Goal: Information Seeking & Learning: Learn about a topic

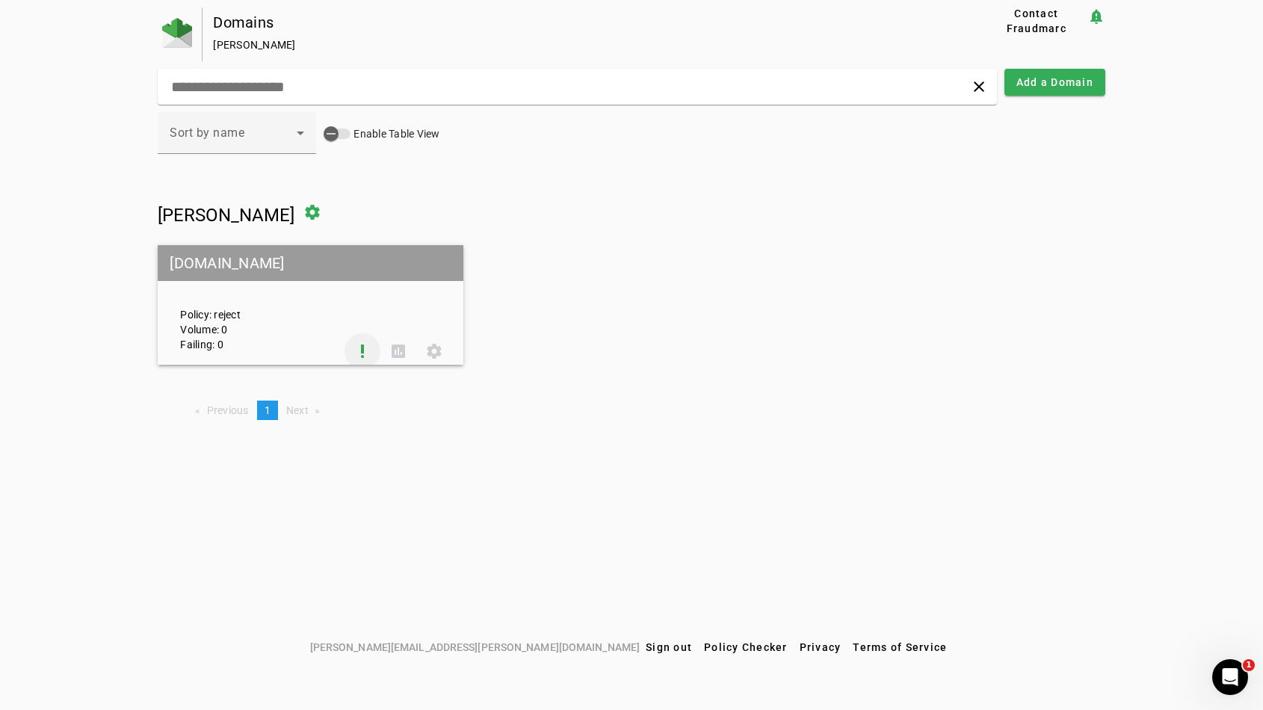
click at [368, 351] on span at bounding box center [363, 351] width 36 height 36
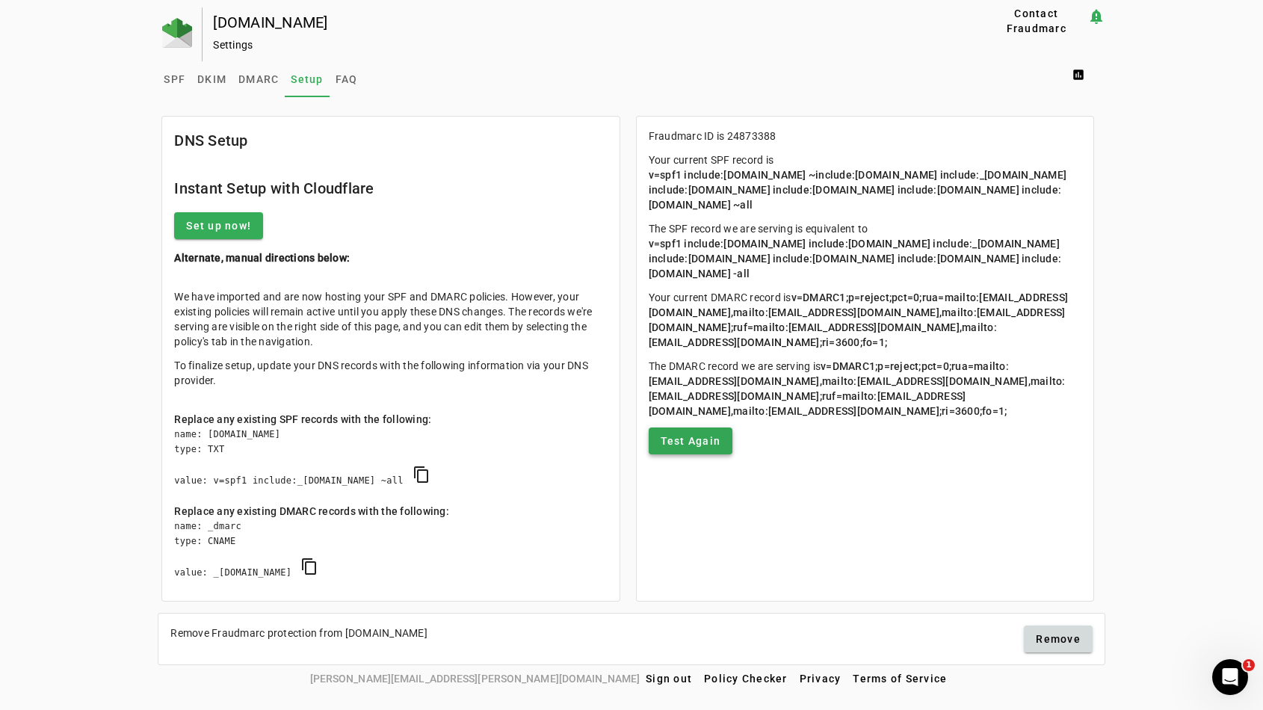
click at [701, 449] on span "Test Again" at bounding box center [691, 441] width 61 height 15
click at [671, 459] on span at bounding box center [691, 441] width 84 height 36
click at [172, 81] on span "SPF" at bounding box center [175, 79] width 22 height 10
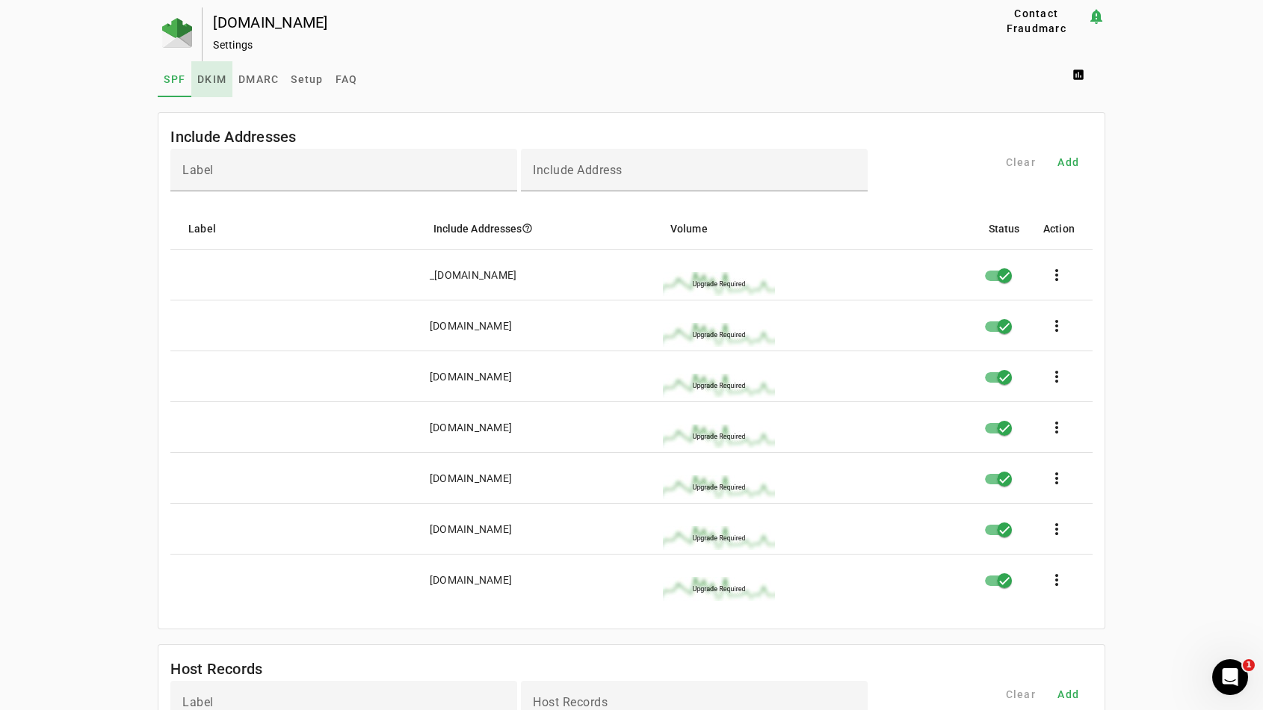
click at [202, 85] on span "DKIM" at bounding box center [211, 79] width 29 height 36
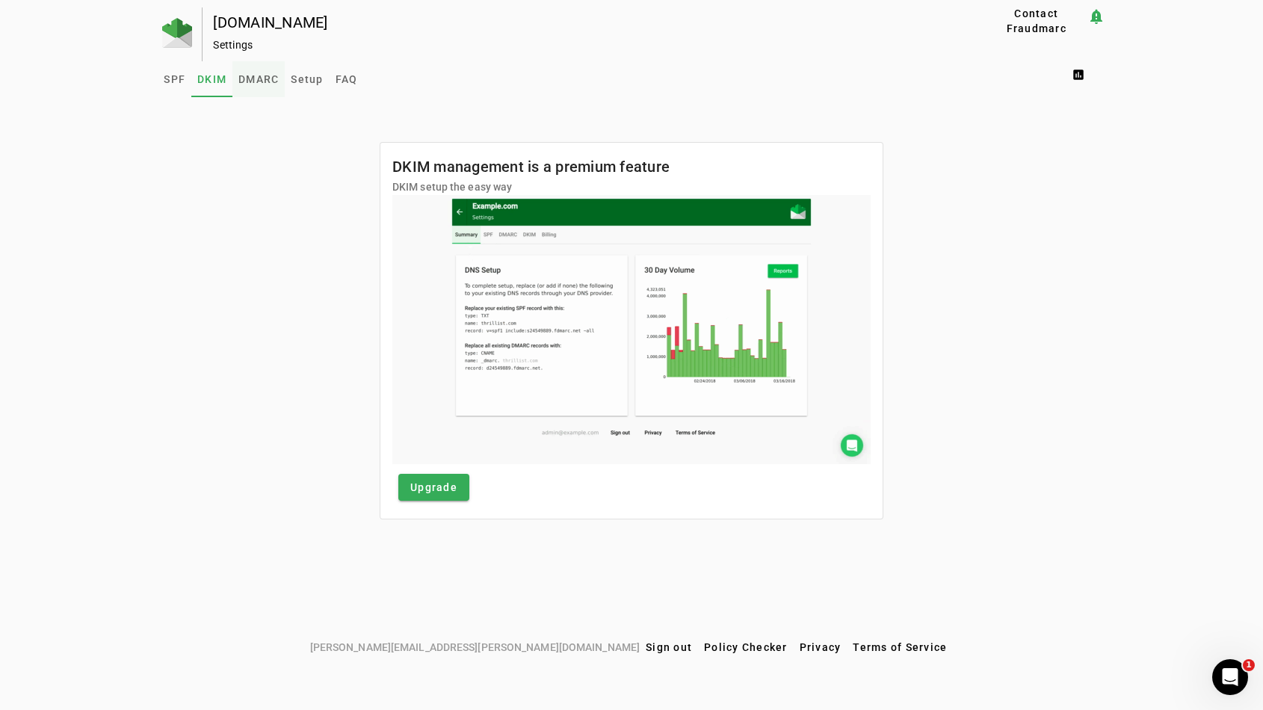
click at [250, 84] on span "DMARC" at bounding box center [258, 79] width 40 height 10
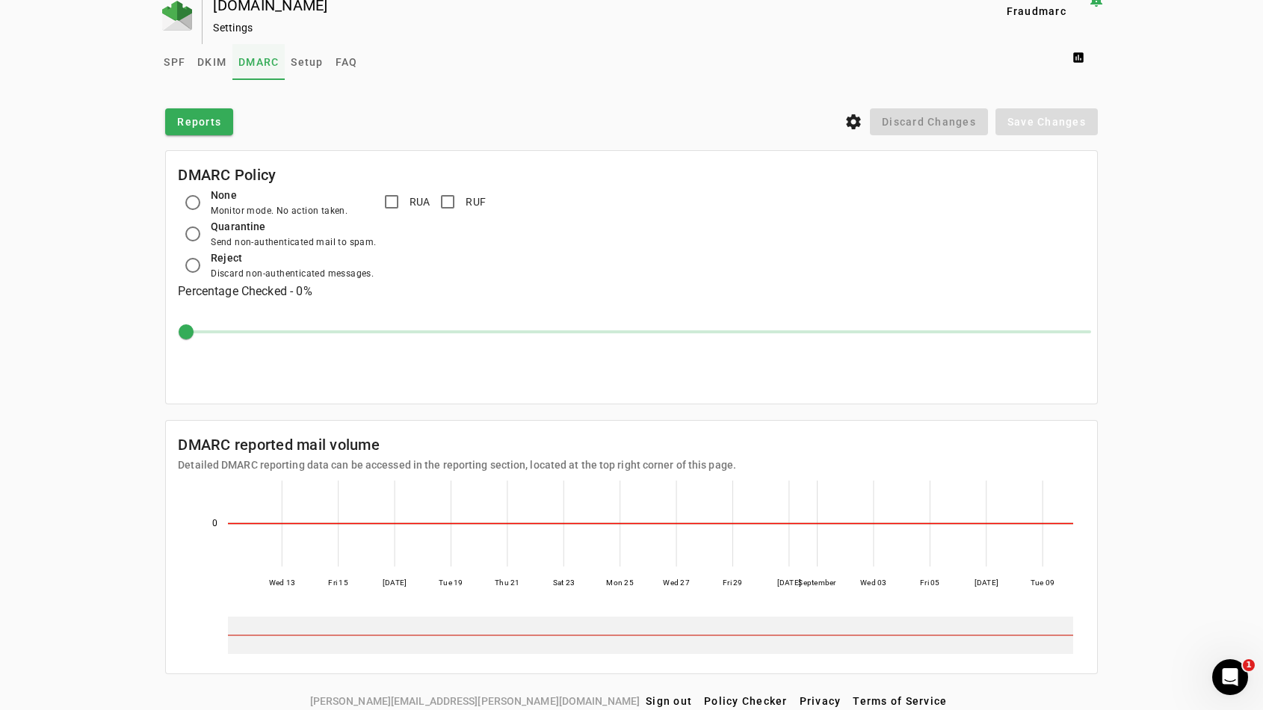
scroll to position [26, 0]
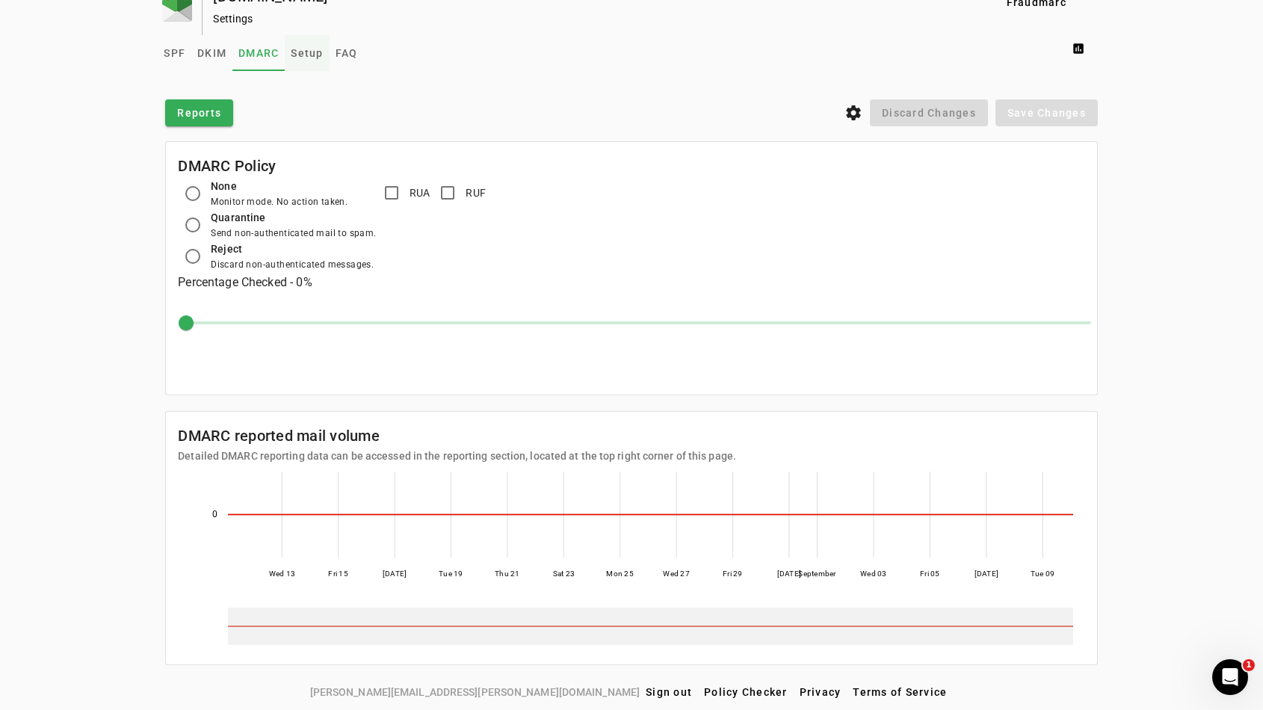
click at [295, 52] on span "Setup" at bounding box center [307, 53] width 32 height 10
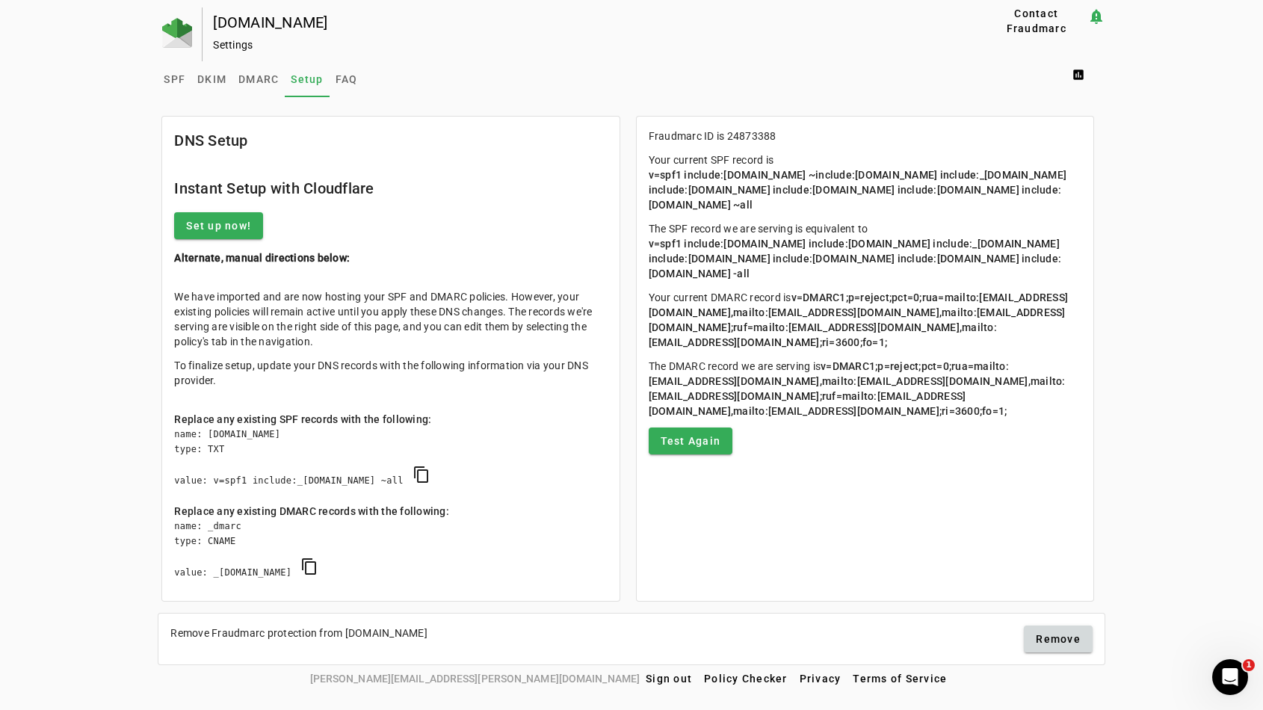
click at [738, 467] on mat-card-content "Fraudmarc ID is 24873388 Your current SPF record is v=spf1 include:universalspf…" at bounding box center [865, 292] width 457 height 350
click at [729, 459] on span at bounding box center [691, 441] width 84 height 36
click at [240, 76] on span "DMARC" at bounding box center [258, 79] width 40 height 10
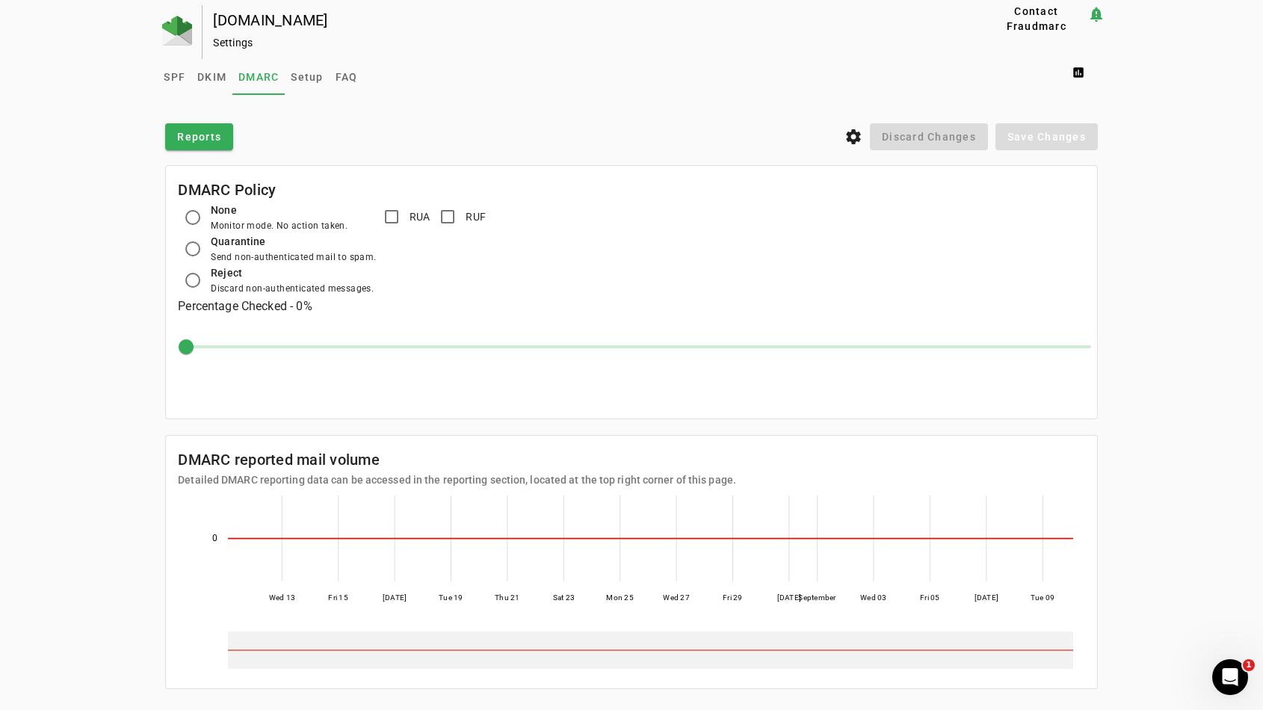
scroll to position [26, 0]
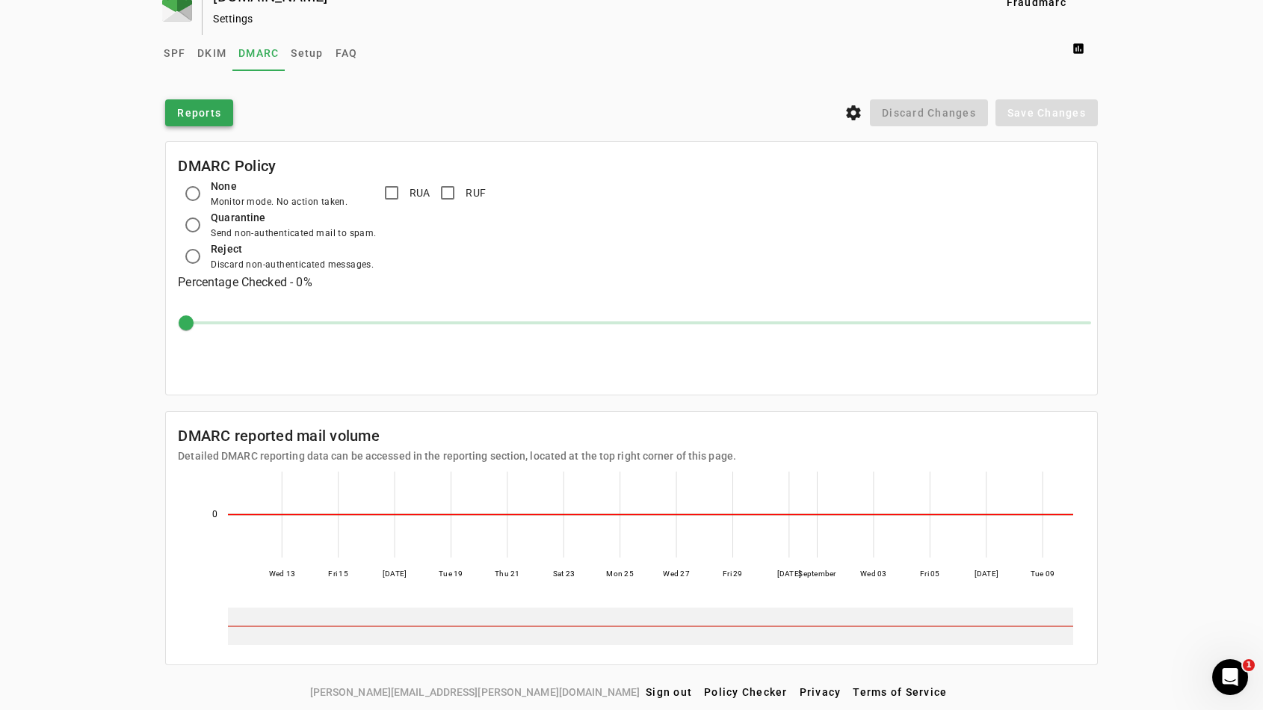
click at [185, 111] on span "Reports" at bounding box center [199, 112] width 44 height 15
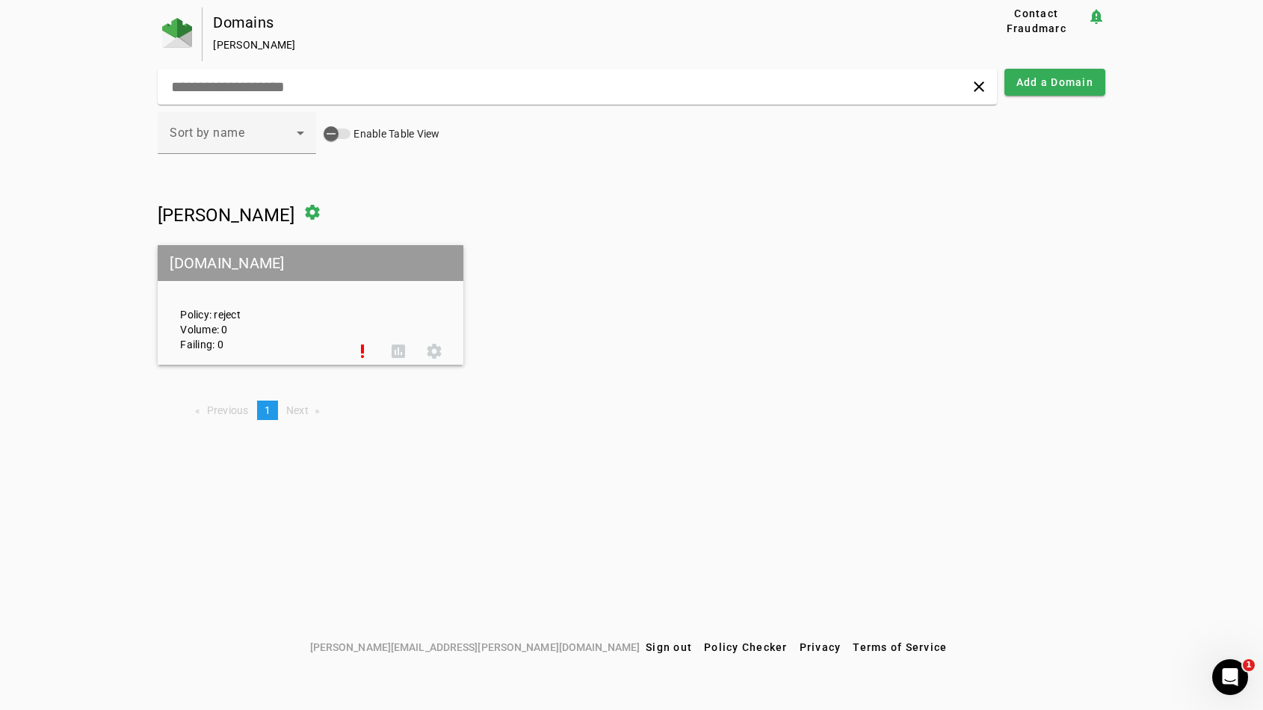
click at [310, 267] on mat-grid-tile-header "[DOMAIN_NAME]" at bounding box center [311, 263] width 306 height 36
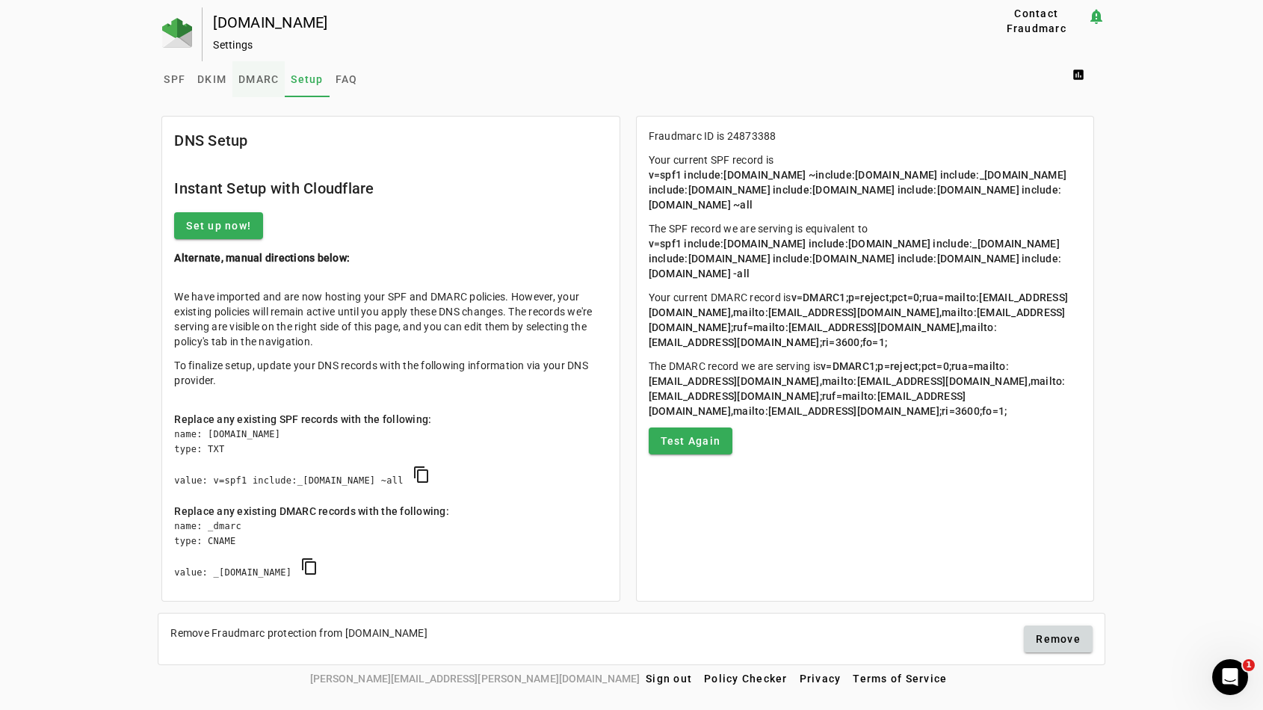
click at [240, 77] on span "DMARC" at bounding box center [258, 79] width 40 height 10
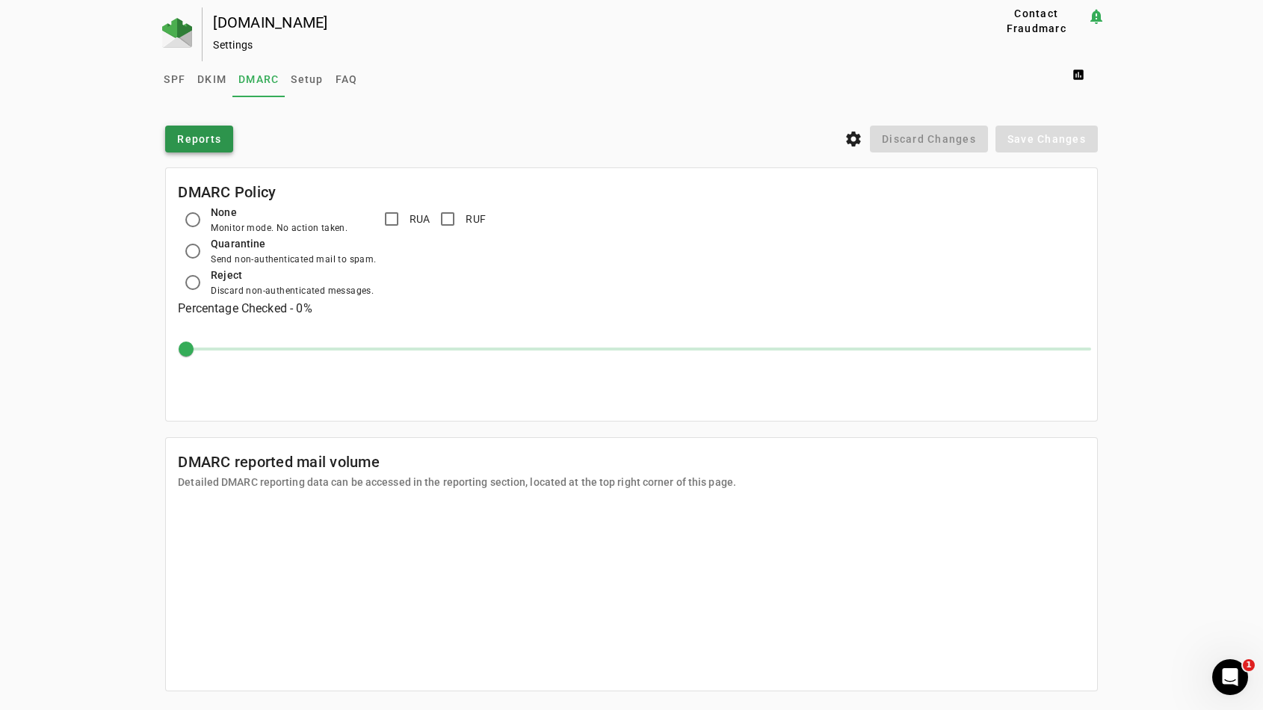
click at [213, 132] on span "Reports" at bounding box center [199, 139] width 44 height 15
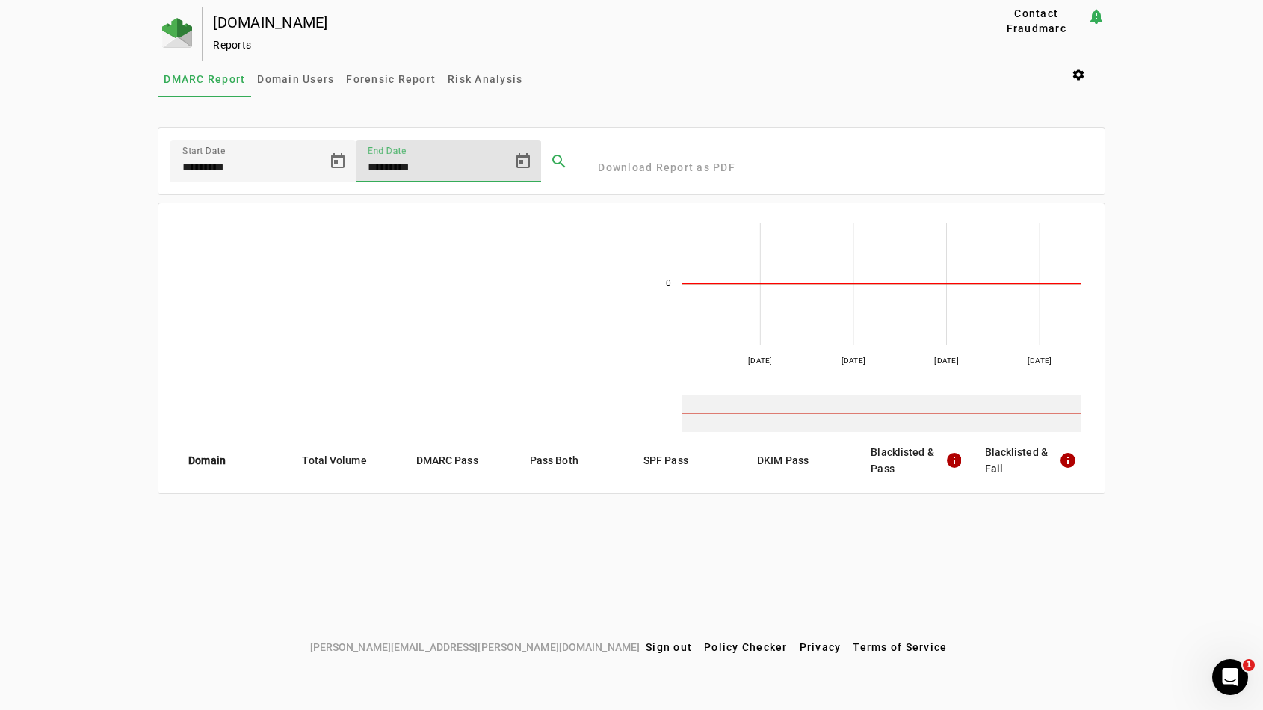
click at [394, 167] on input "*********" at bounding box center [435, 167] width 135 height 18
click at [304, 90] on span "Domain Users" at bounding box center [295, 79] width 77 height 36
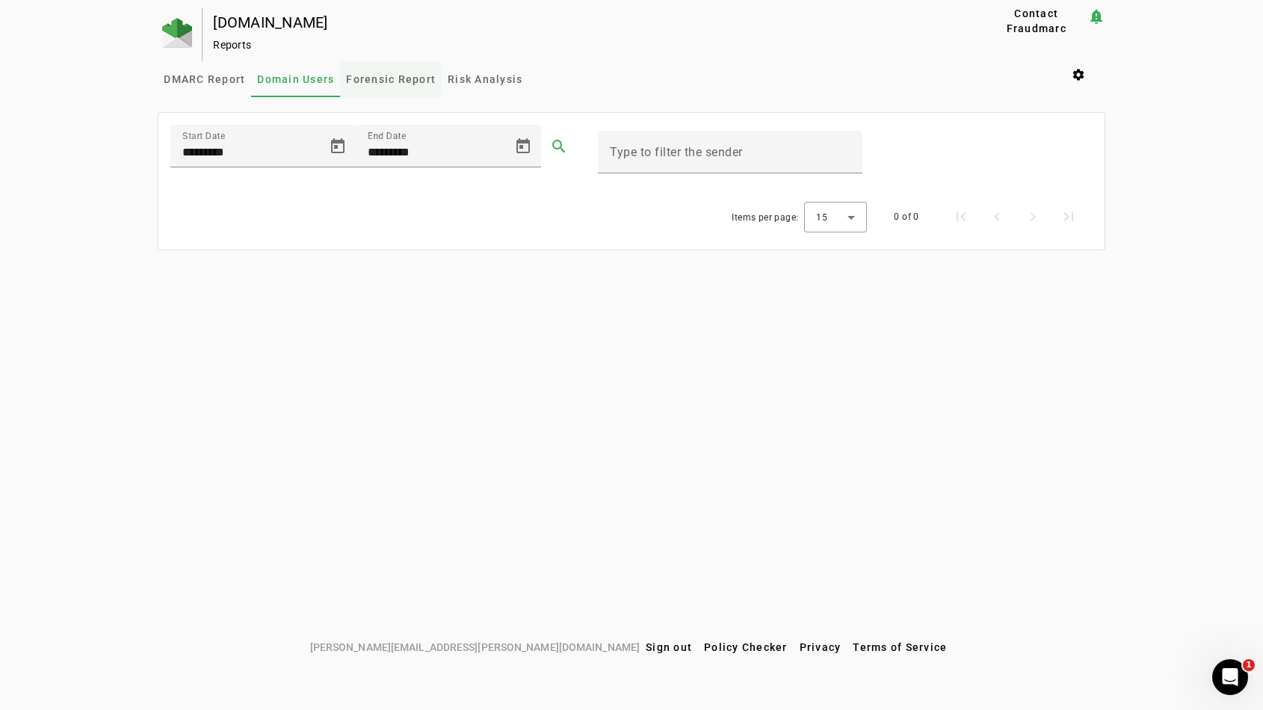
click at [372, 78] on span "Forensic Report" at bounding box center [391, 79] width 90 height 10
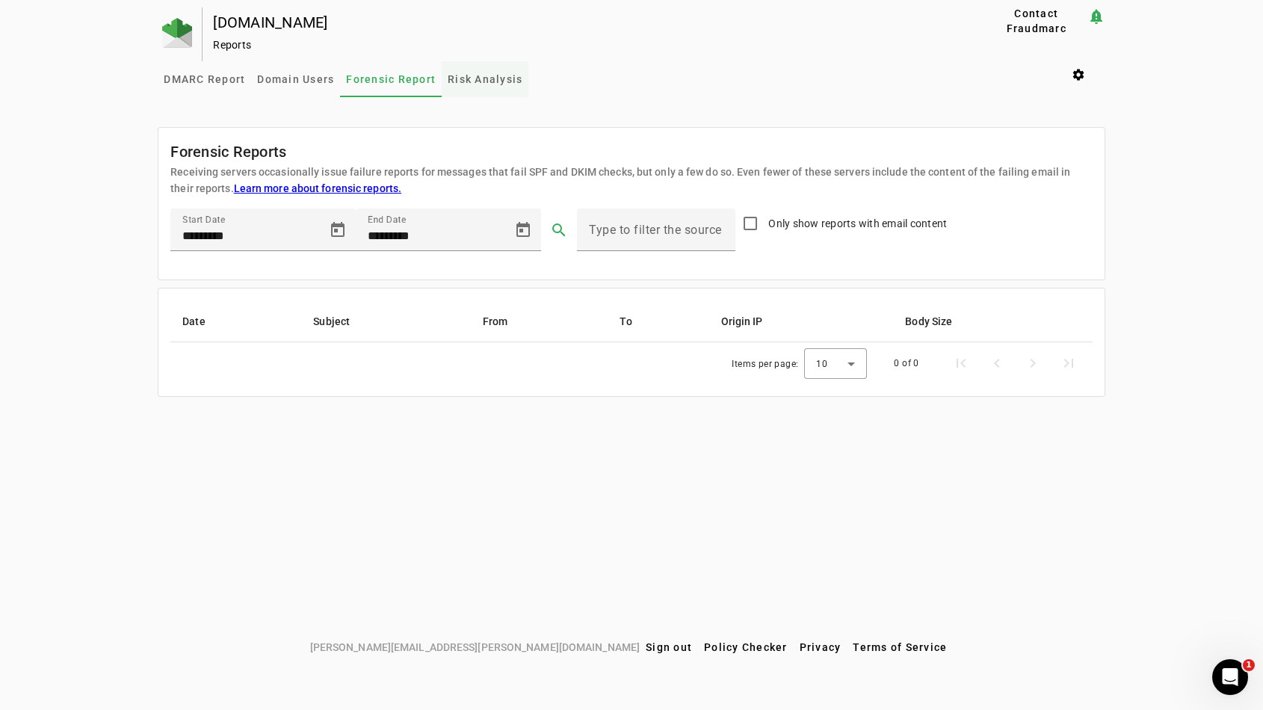
click at [483, 76] on span "Risk Analysis" at bounding box center [485, 79] width 75 height 10
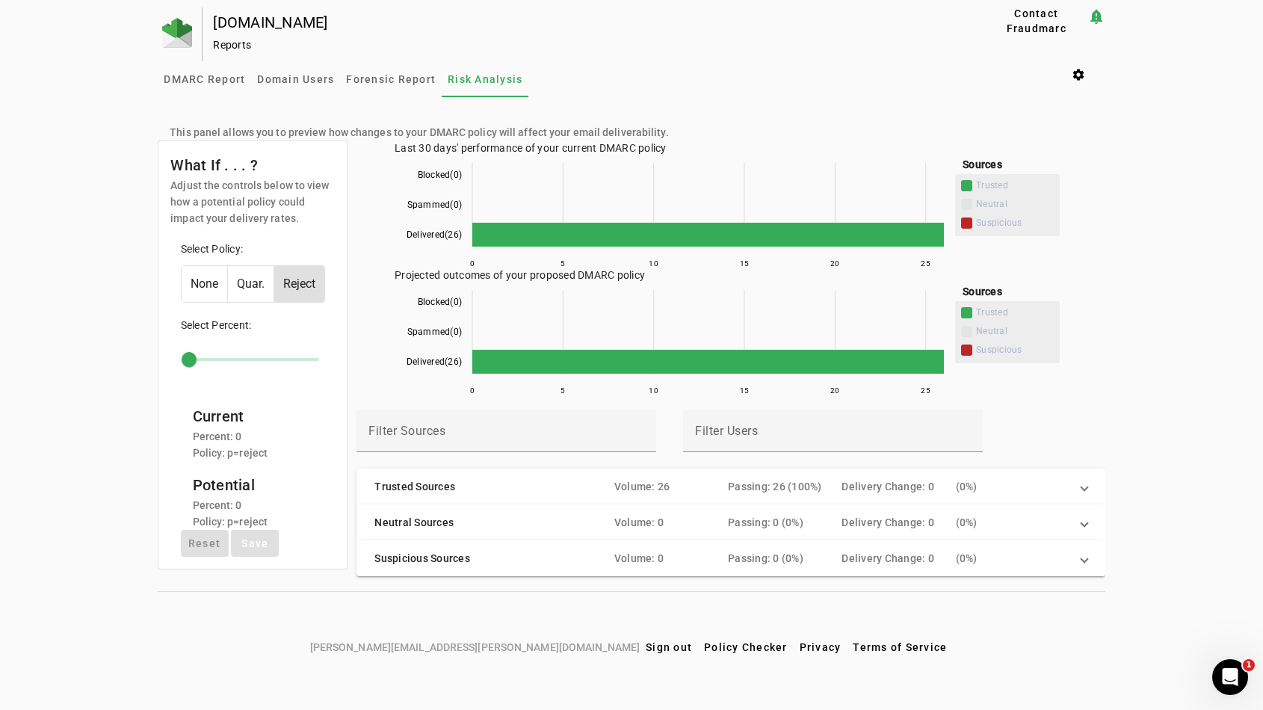
click at [1075, 484] on span "Trusted Sources Volume: 26 Passing: 26 (100%) Delivery Change: 0 ( 0%)" at bounding box center [728, 486] width 706 height 15
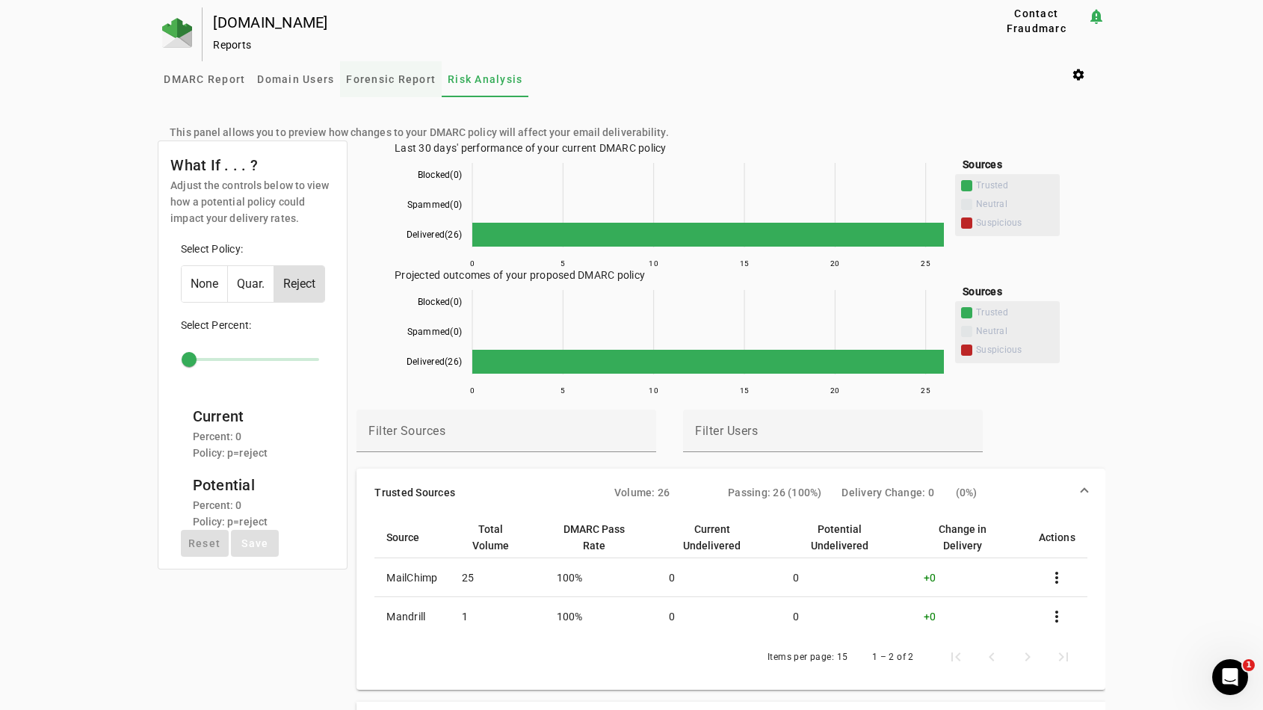
click at [387, 77] on span "Forensic Report" at bounding box center [391, 79] width 90 height 10
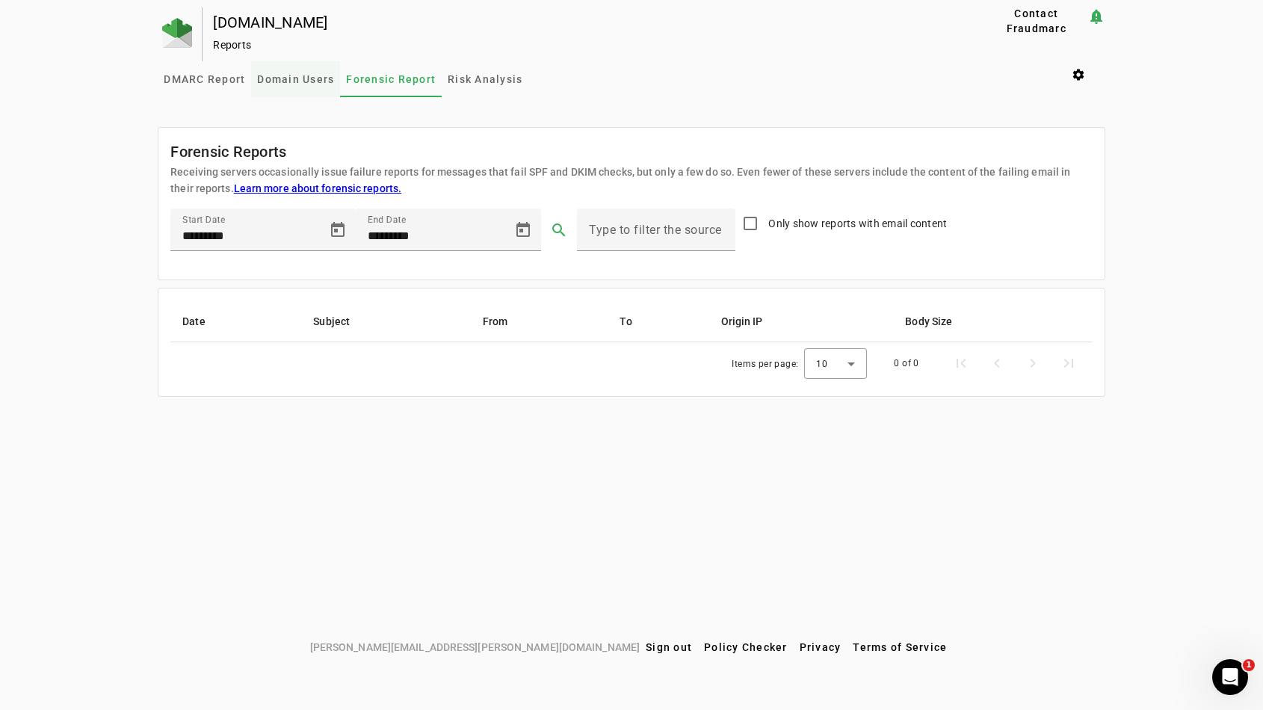
click at [294, 68] on span "Domain Users" at bounding box center [295, 79] width 77 height 36
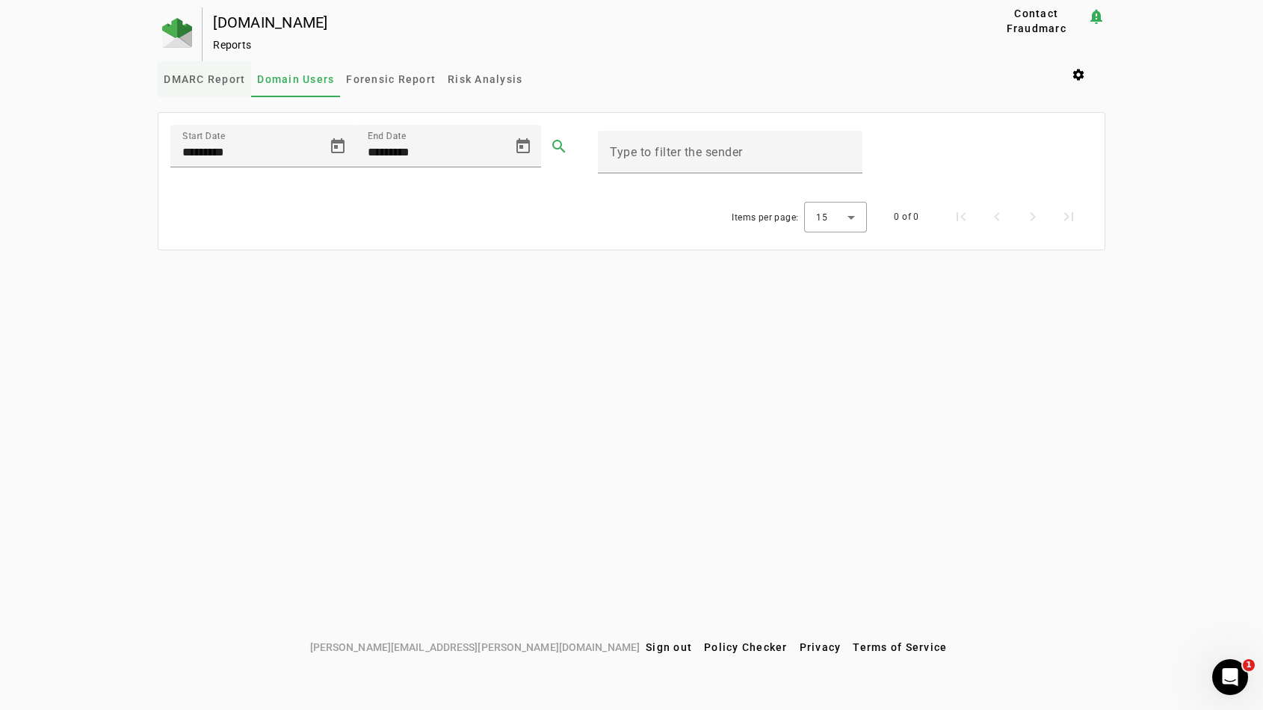
click at [227, 74] on span "DMARC Report" at bounding box center [204, 79] width 81 height 10
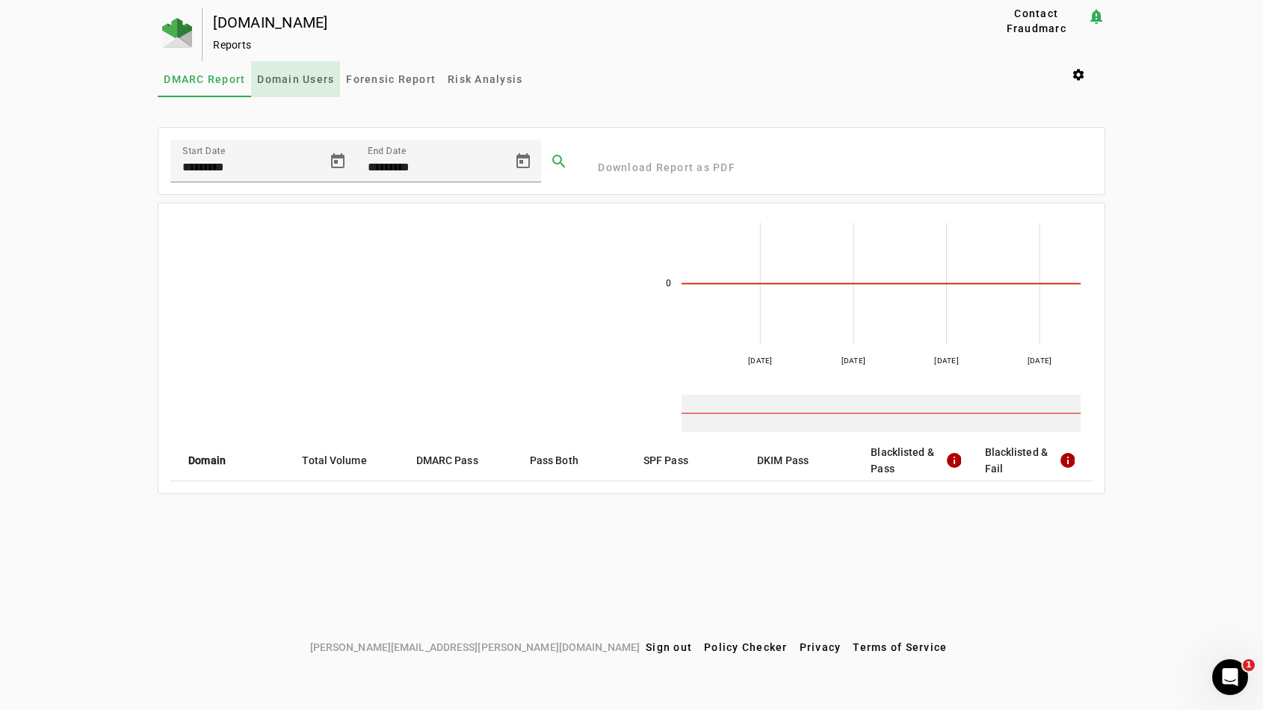
click at [323, 84] on span "Domain Users" at bounding box center [295, 79] width 77 height 10
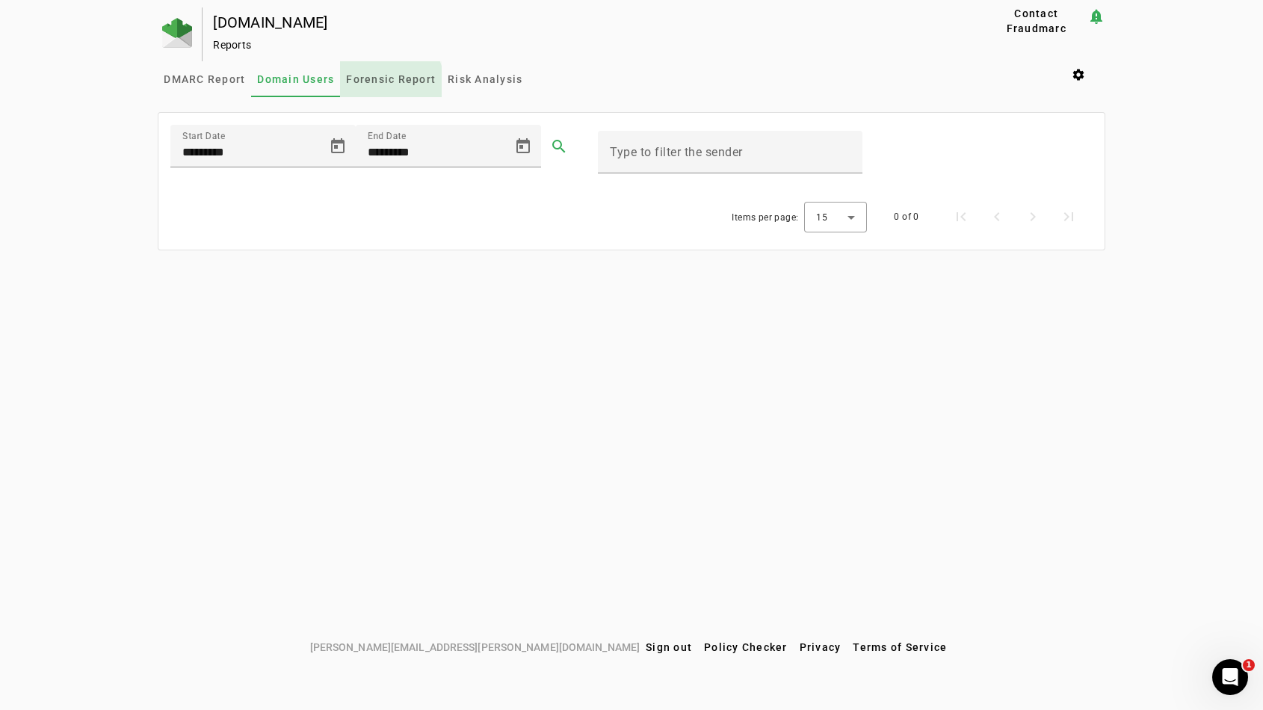
click at [386, 82] on span "Forensic Report" at bounding box center [391, 79] width 90 height 10
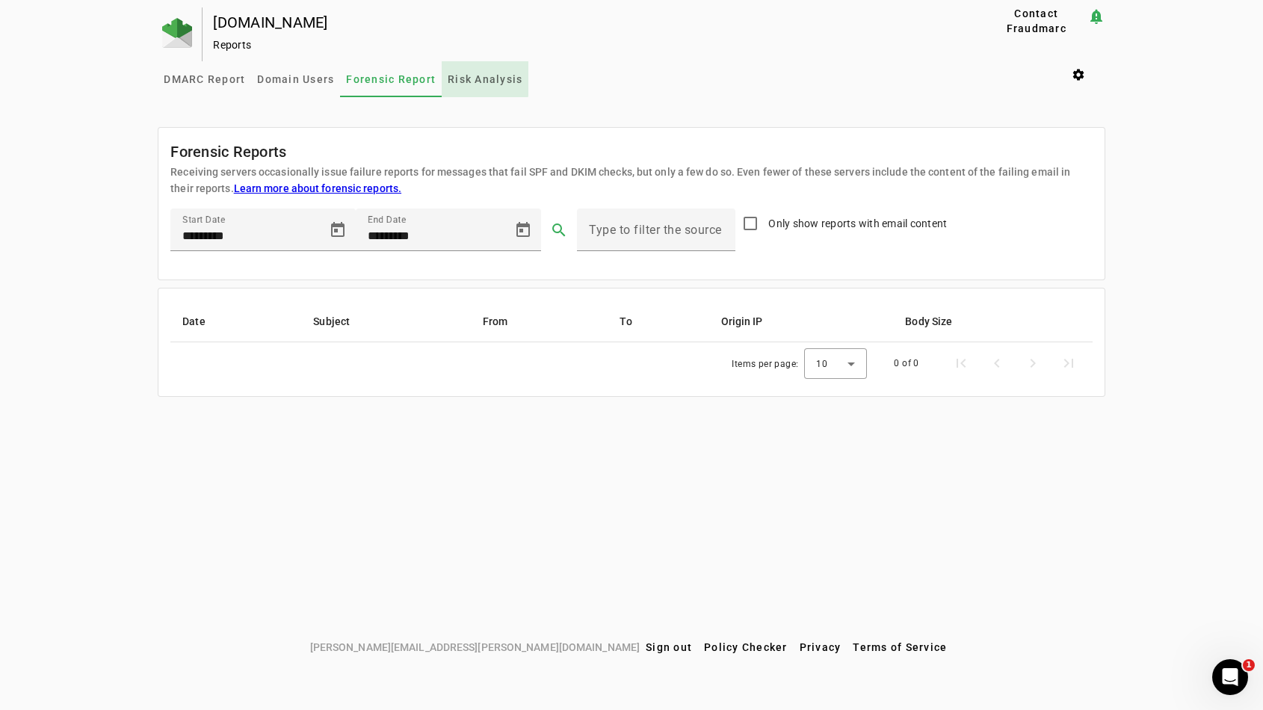
click at [471, 75] on span "Risk Analysis" at bounding box center [485, 79] width 75 height 10
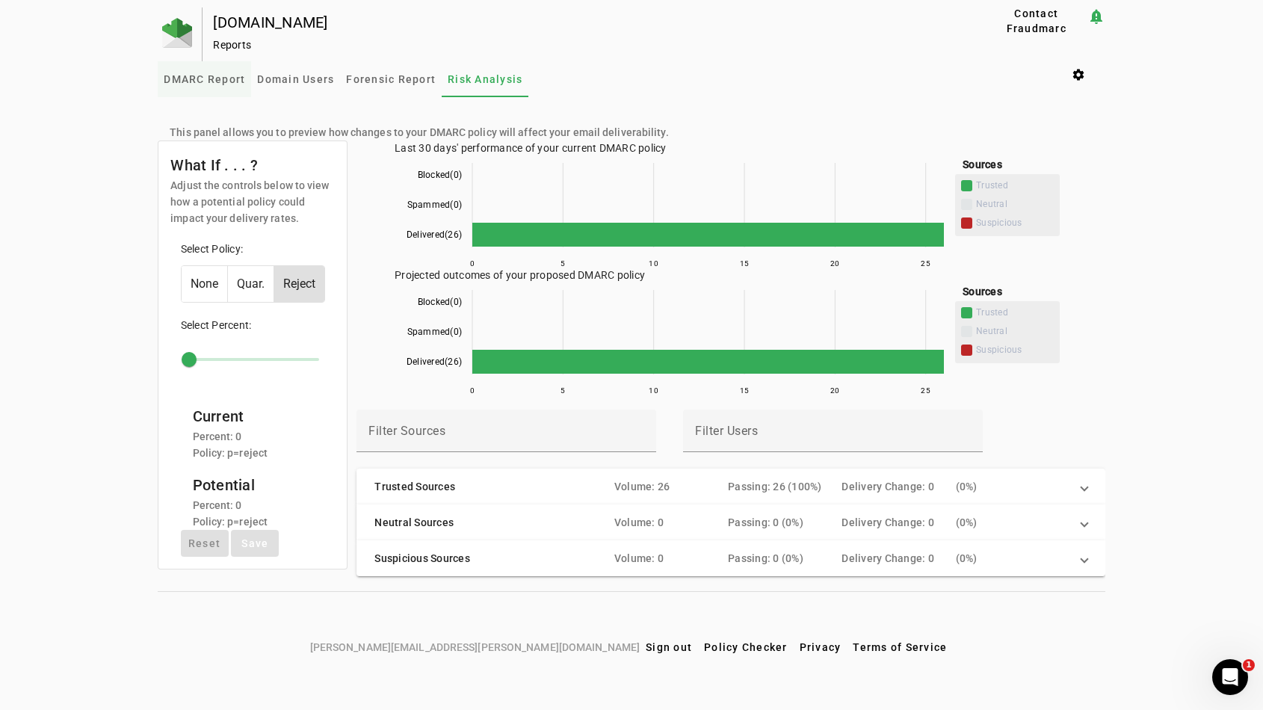
click at [218, 88] on span "DMARC Report" at bounding box center [204, 79] width 81 height 36
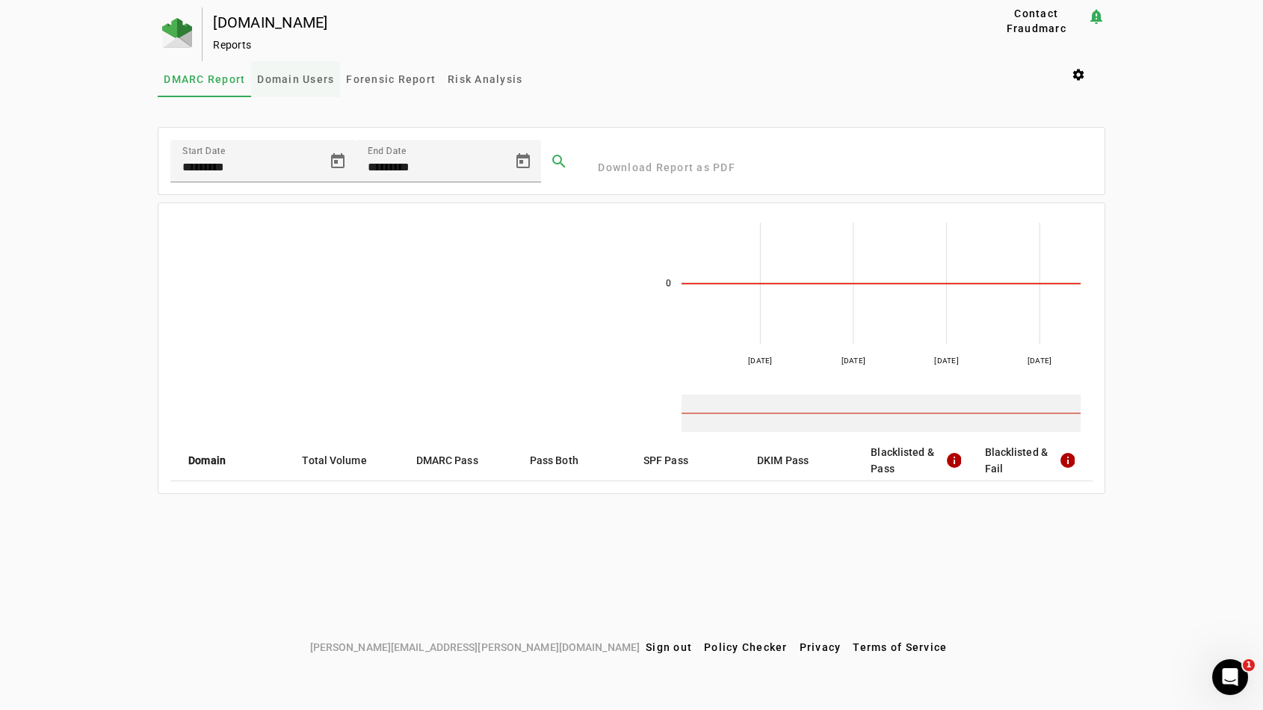
click at [274, 81] on span "Domain Users" at bounding box center [295, 79] width 77 height 10
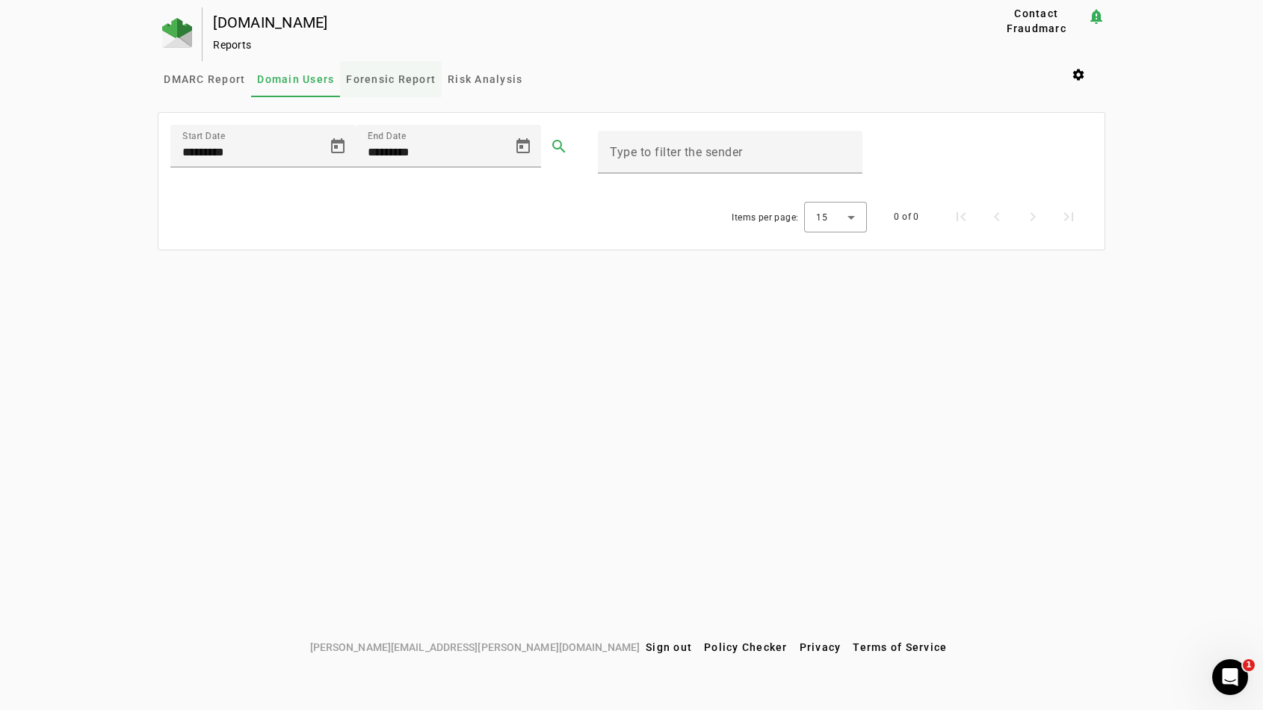
click at [370, 80] on span "Forensic Report" at bounding box center [391, 79] width 90 height 10
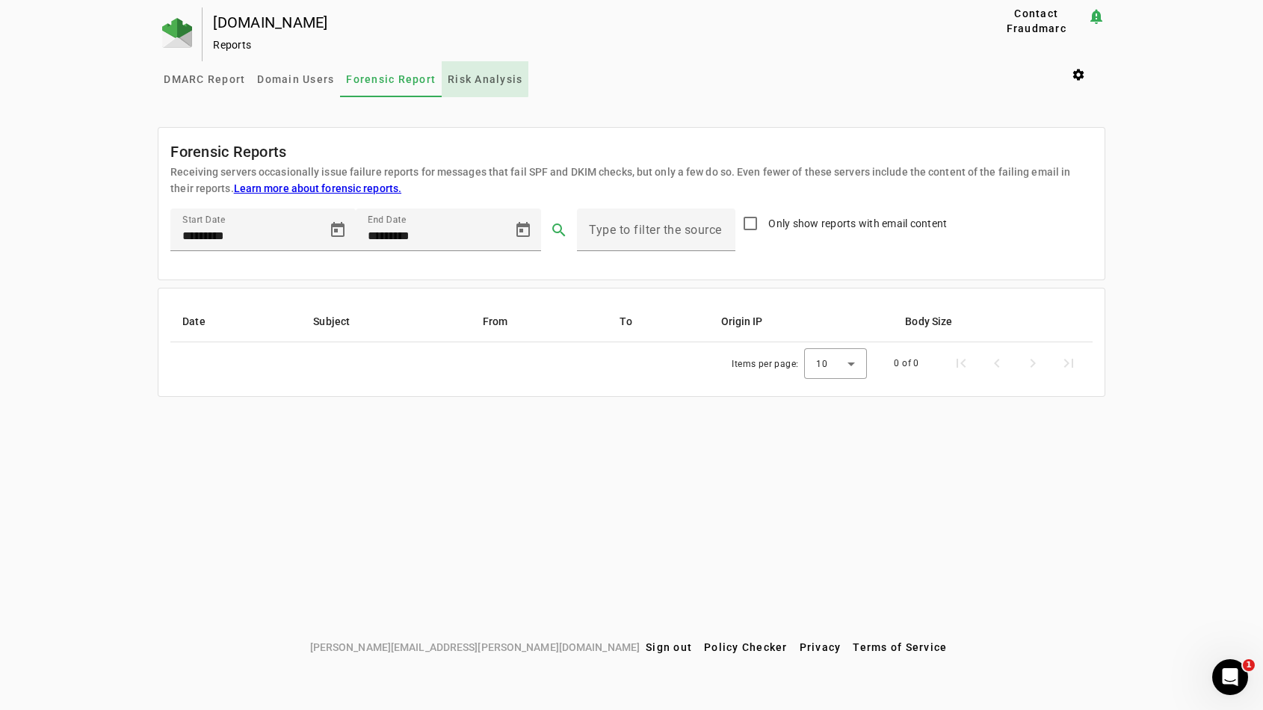
click at [455, 74] on span "Risk Analysis" at bounding box center [485, 79] width 75 height 10
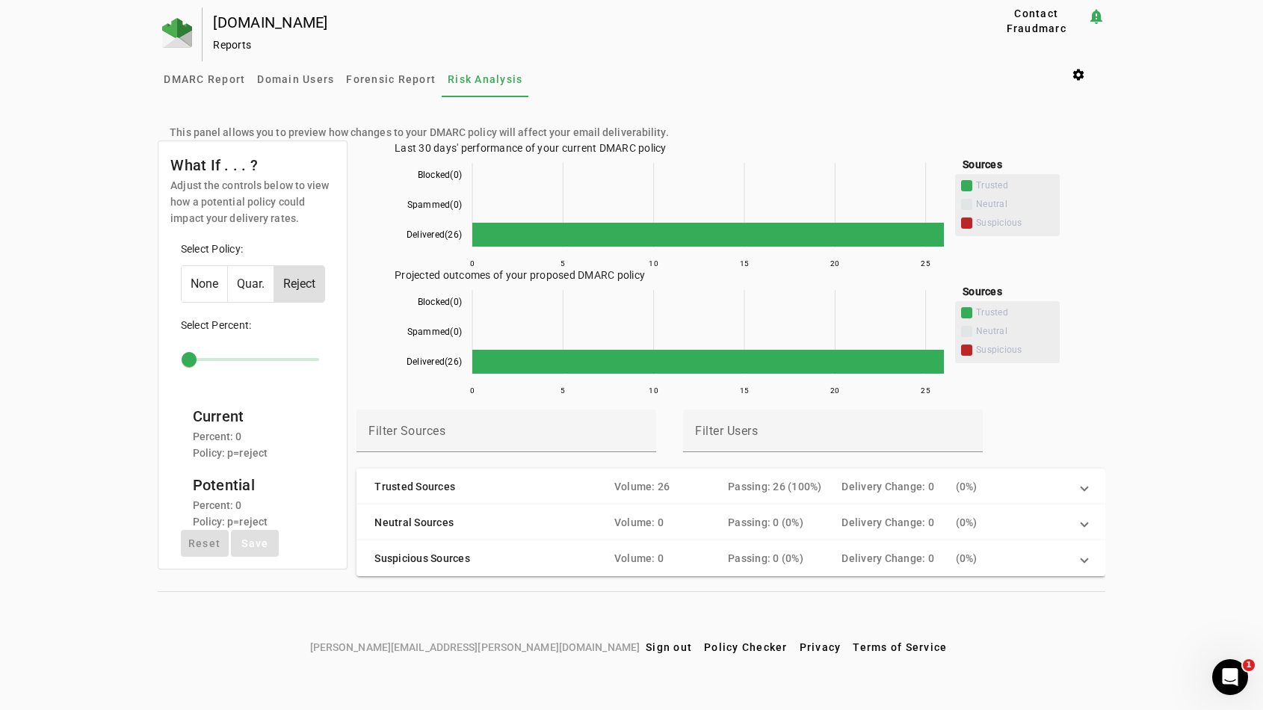
click at [474, 478] on mat-expansion-panel-header "Trusted Sources Volume: 26 Passing: 26 (100%) Delivery Change: 0 ( 0%)" at bounding box center [731, 487] width 748 height 36
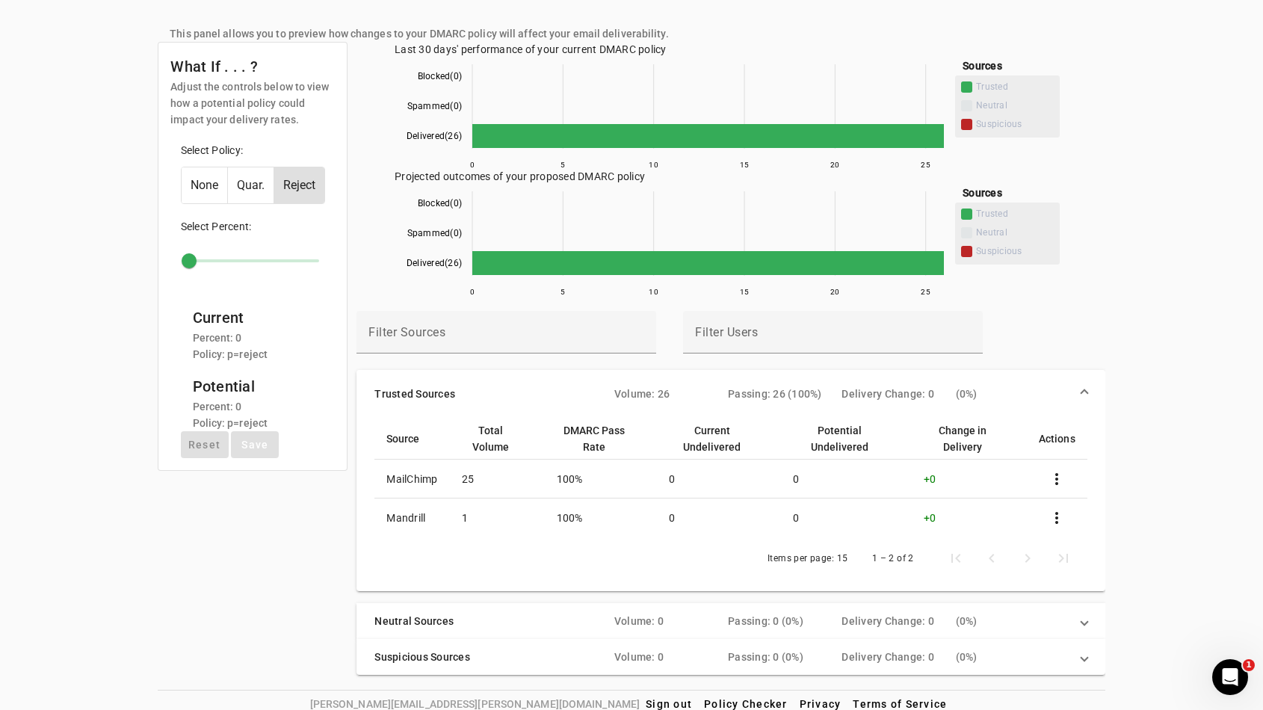
scroll to position [110, 0]
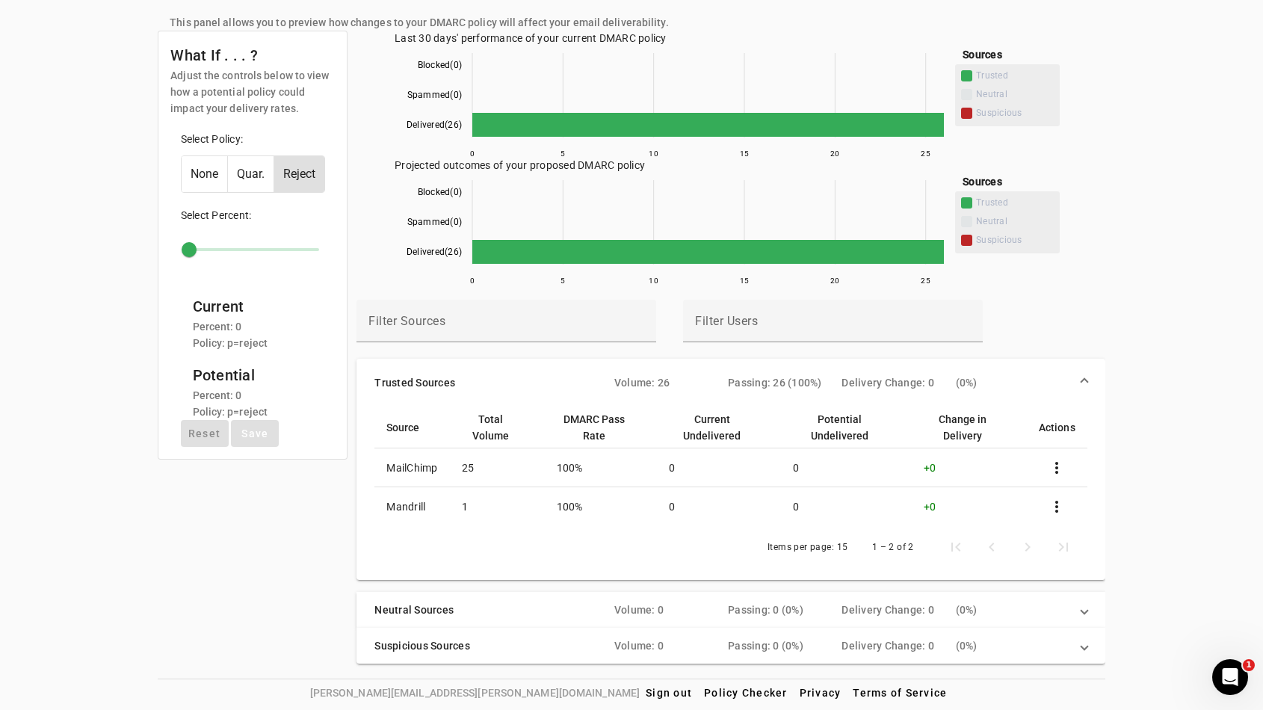
click at [429, 464] on td "MailChimp" at bounding box center [412, 468] width 75 height 39
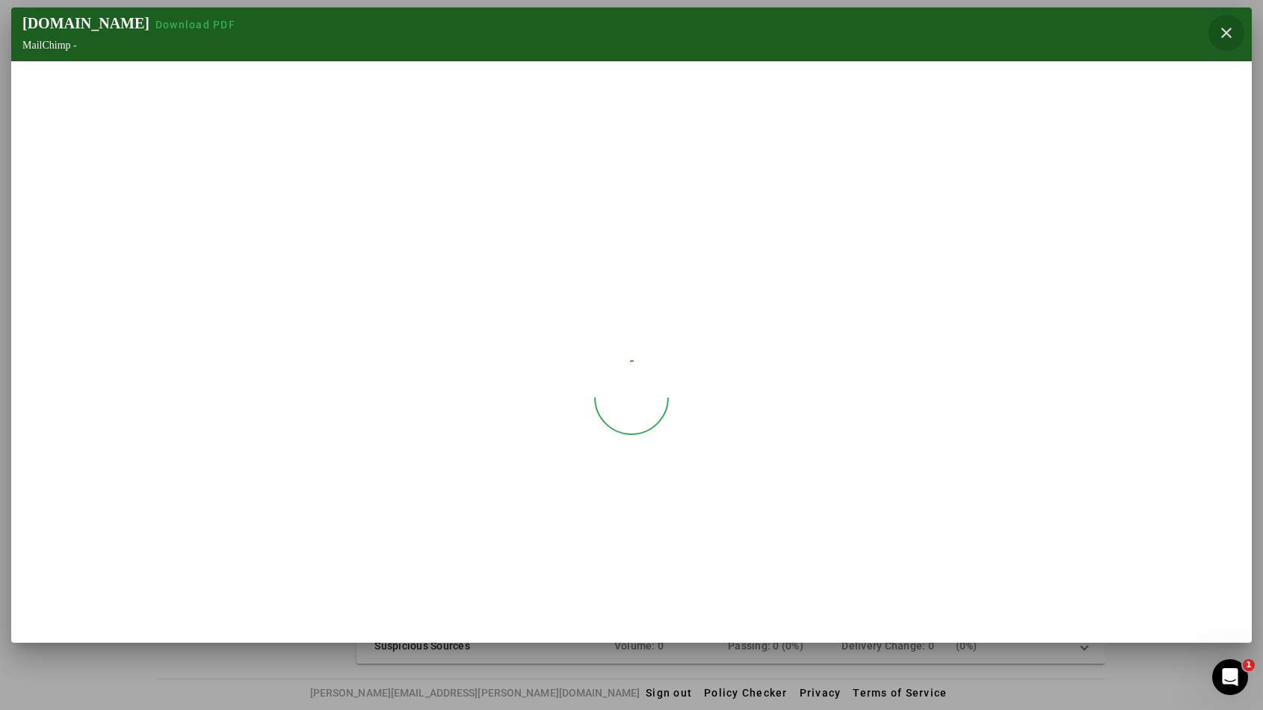
click at [1220, 39] on span "button" at bounding box center [1227, 33] width 36 height 36
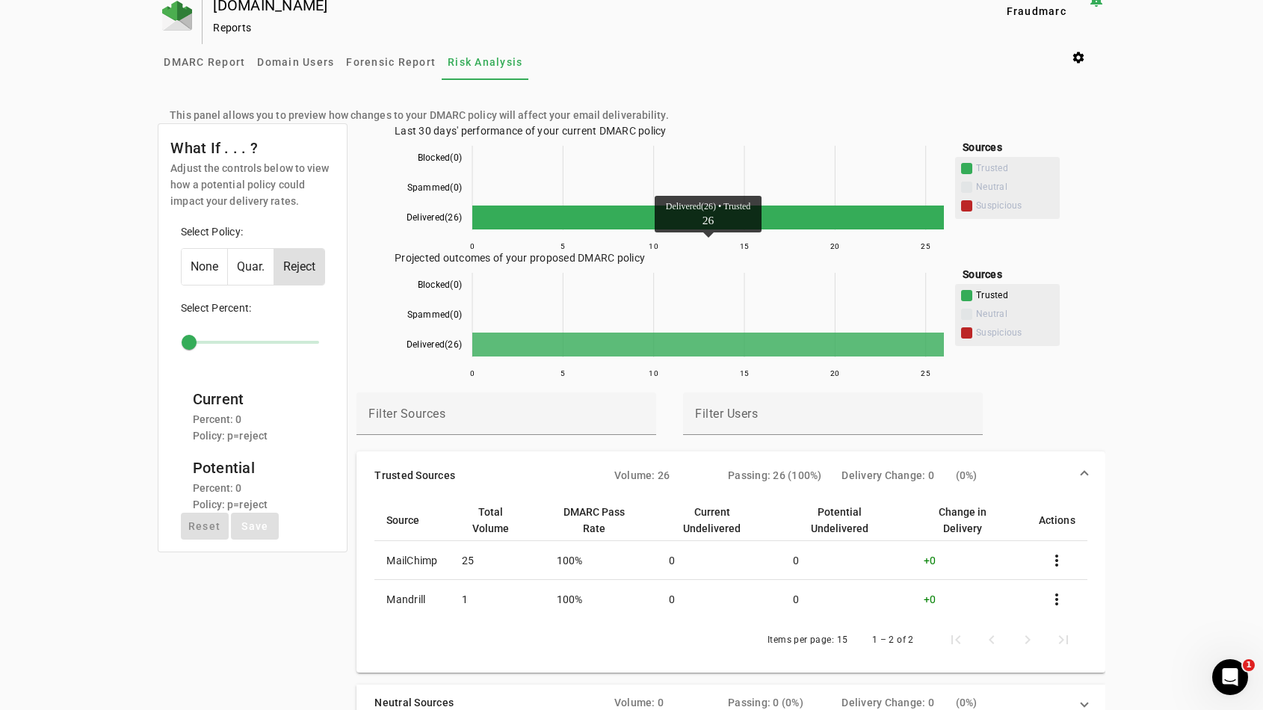
scroll to position [0, 0]
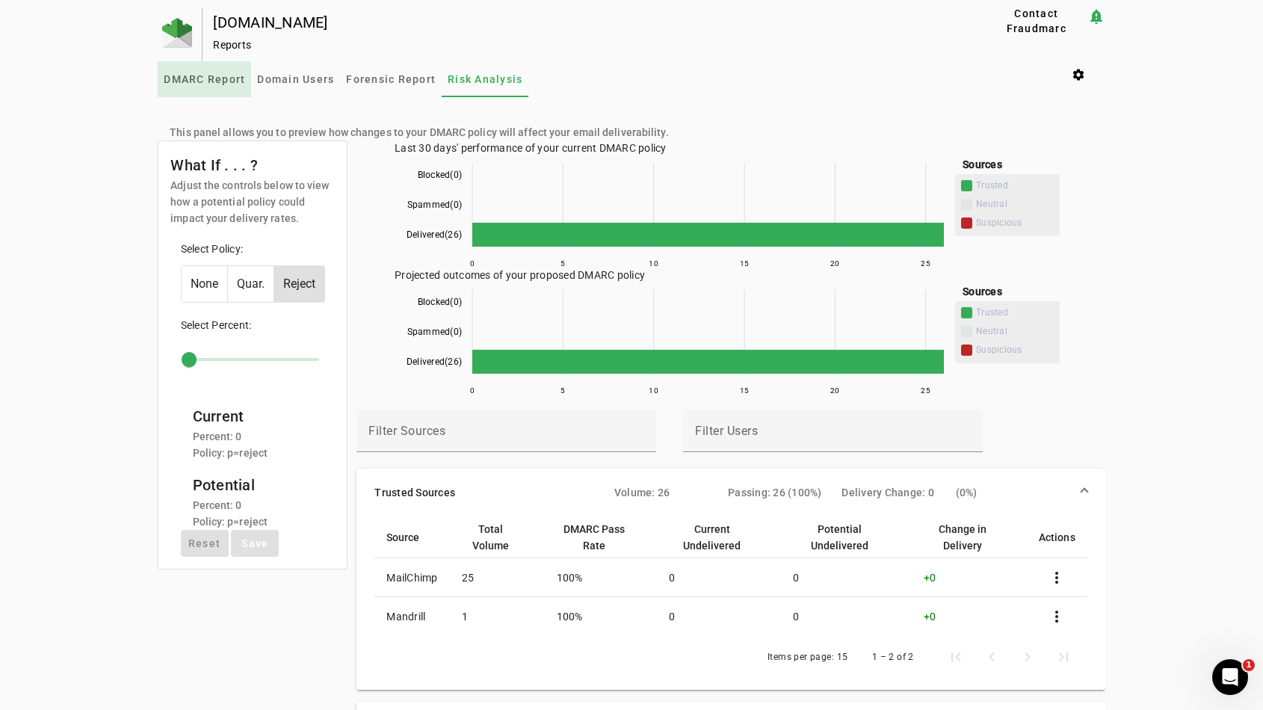
click at [215, 87] on span "DMARC Report" at bounding box center [204, 79] width 81 height 36
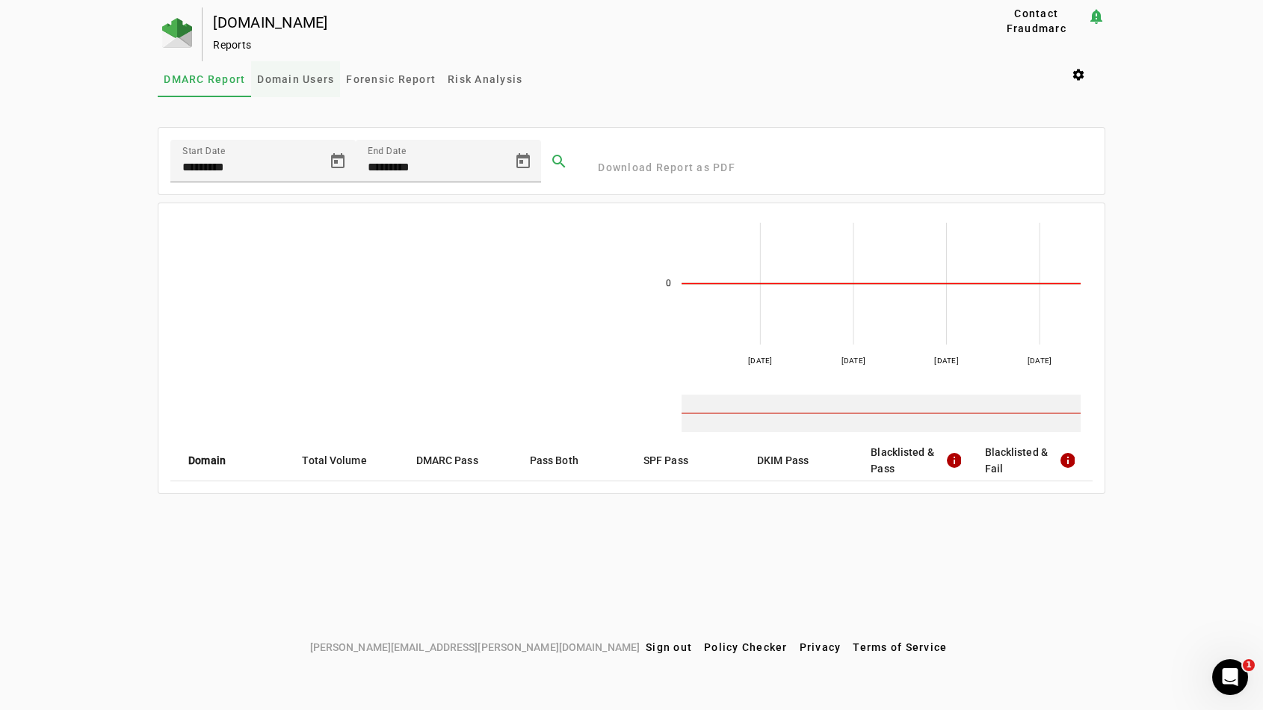
click at [292, 88] on span "Domain Users" at bounding box center [295, 79] width 77 height 36
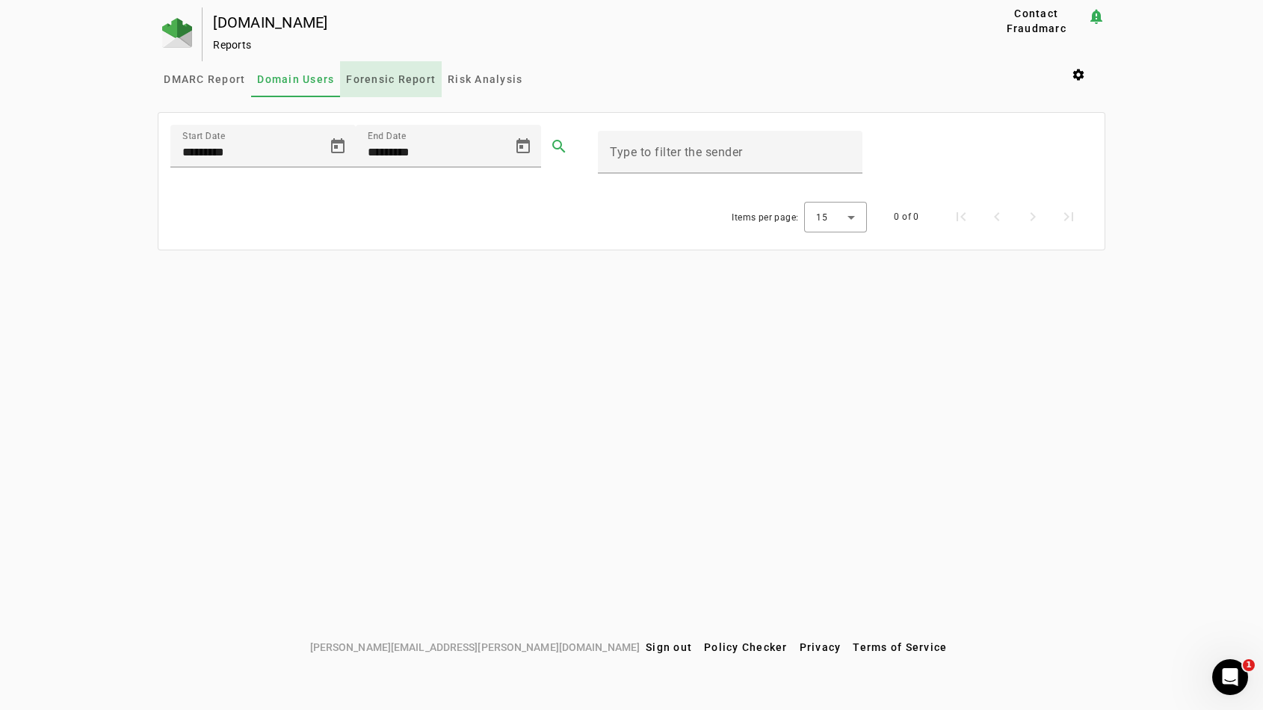
click at [416, 79] on span "Forensic Report" at bounding box center [391, 79] width 90 height 10
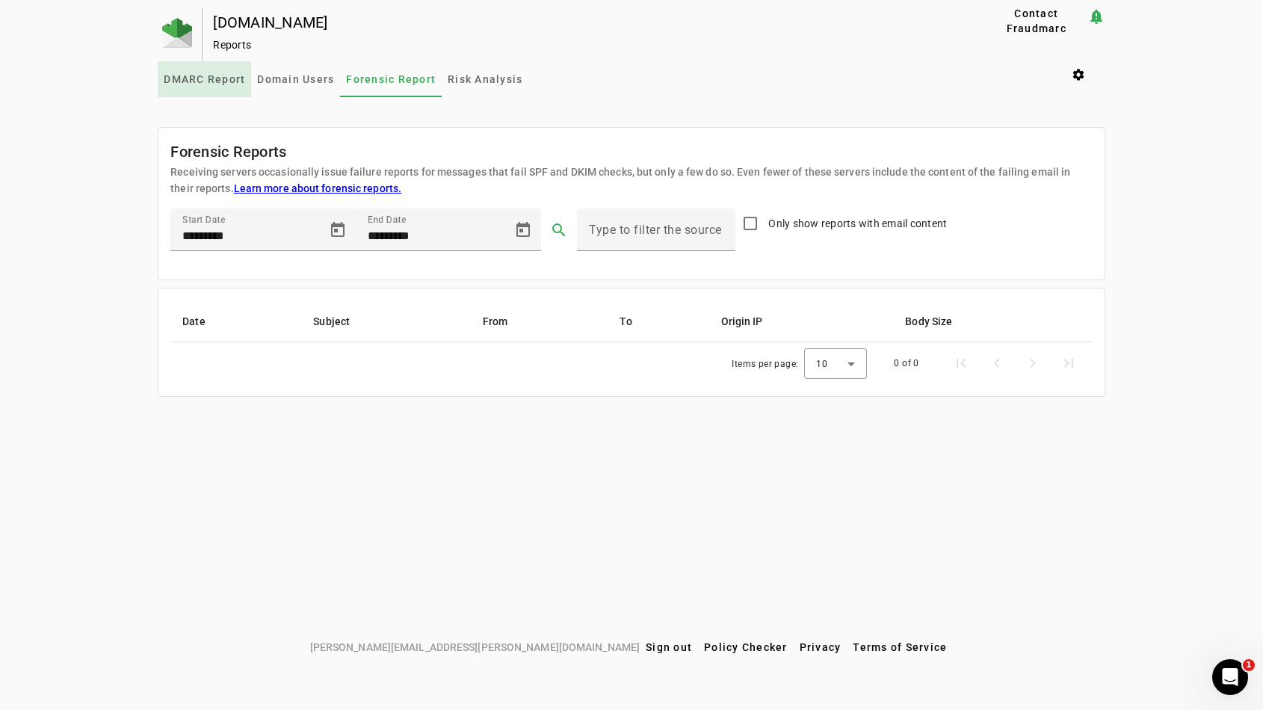
click at [215, 80] on span "DMARC Report" at bounding box center [204, 79] width 81 height 10
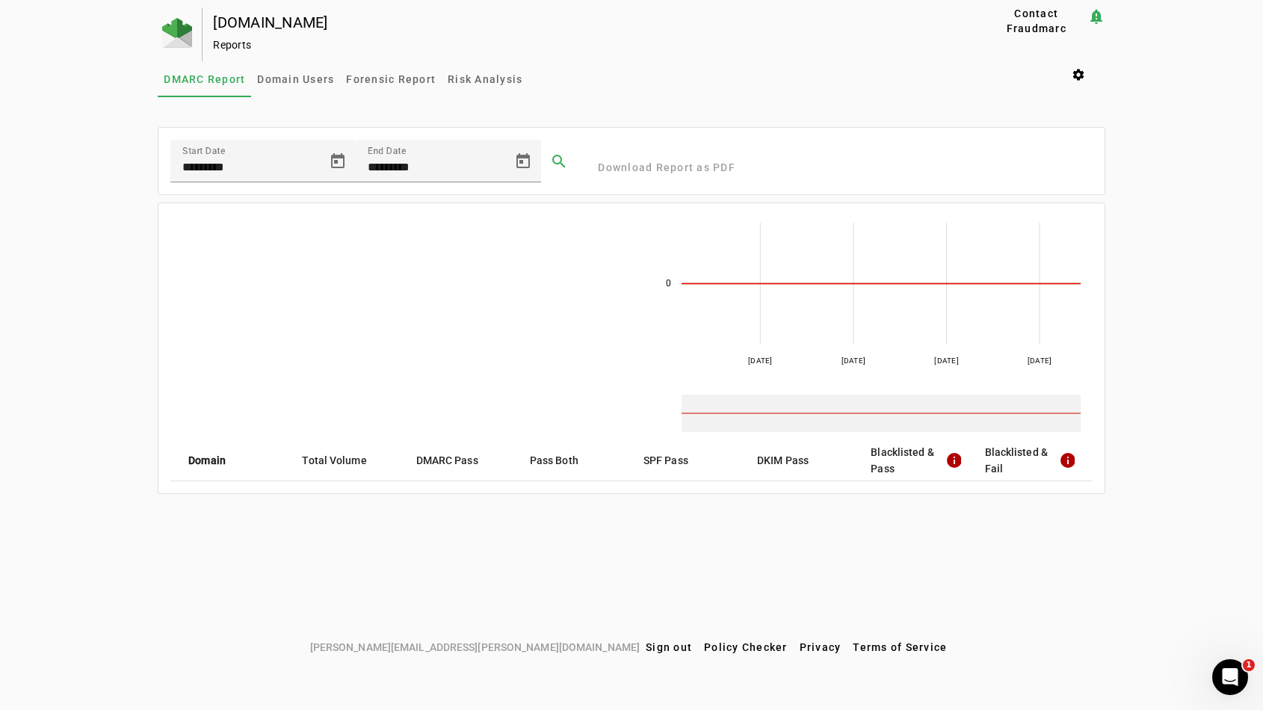
click at [956, 462] on mat-icon "info" at bounding box center [953, 461] width 15 height 18
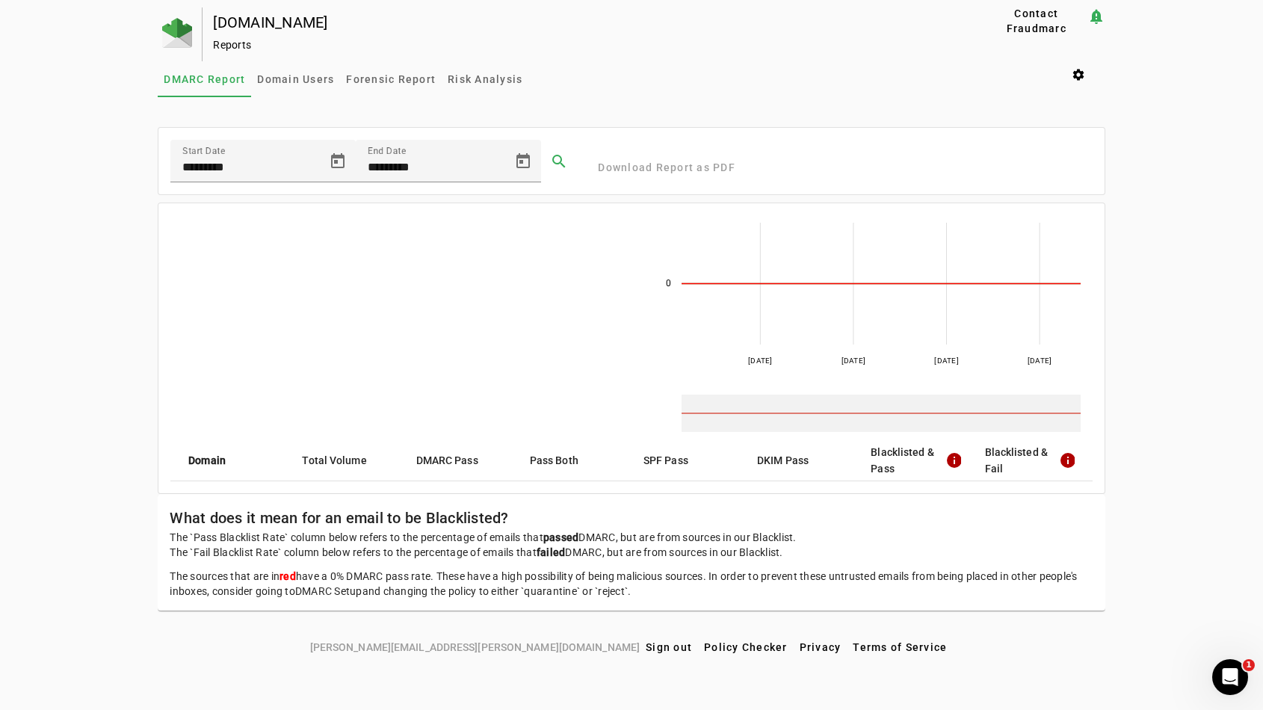
click at [1071, 463] on mat-icon "info" at bounding box center [1067, 461] width 16 height 18
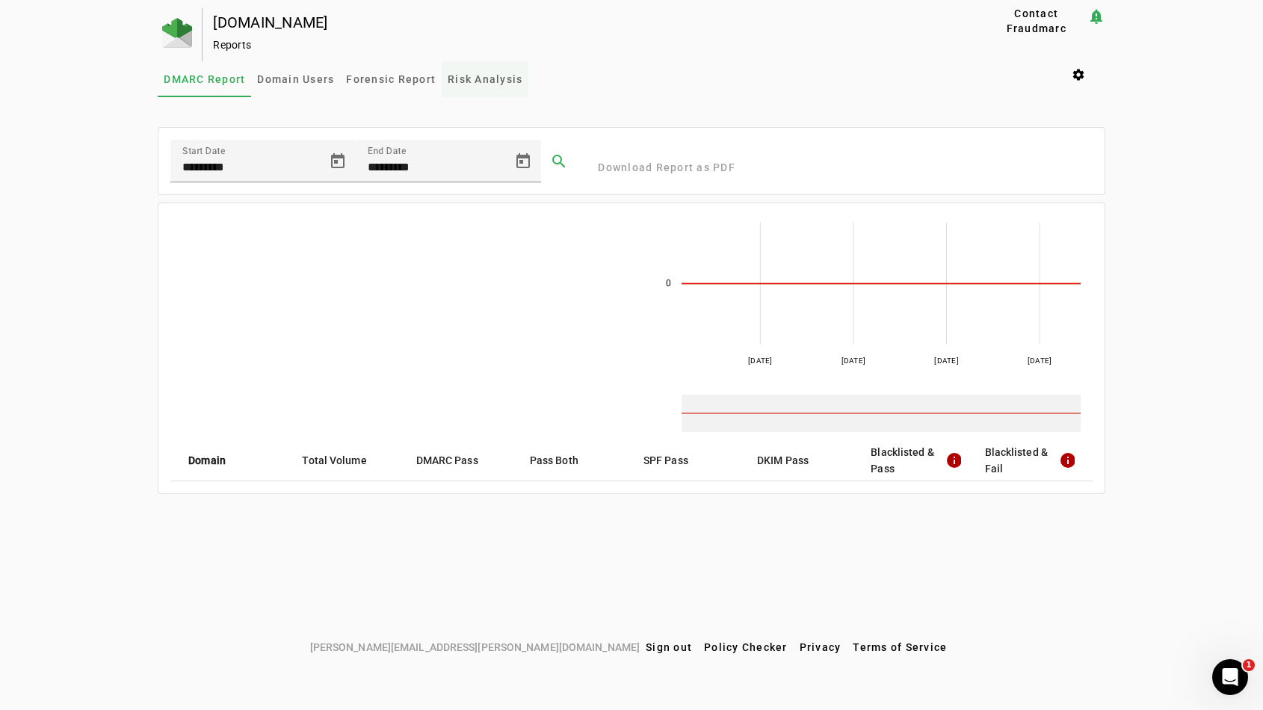
click at [451, 70] on span "Risk Analysis" at bounding box center [485, 79] width 75 height 36
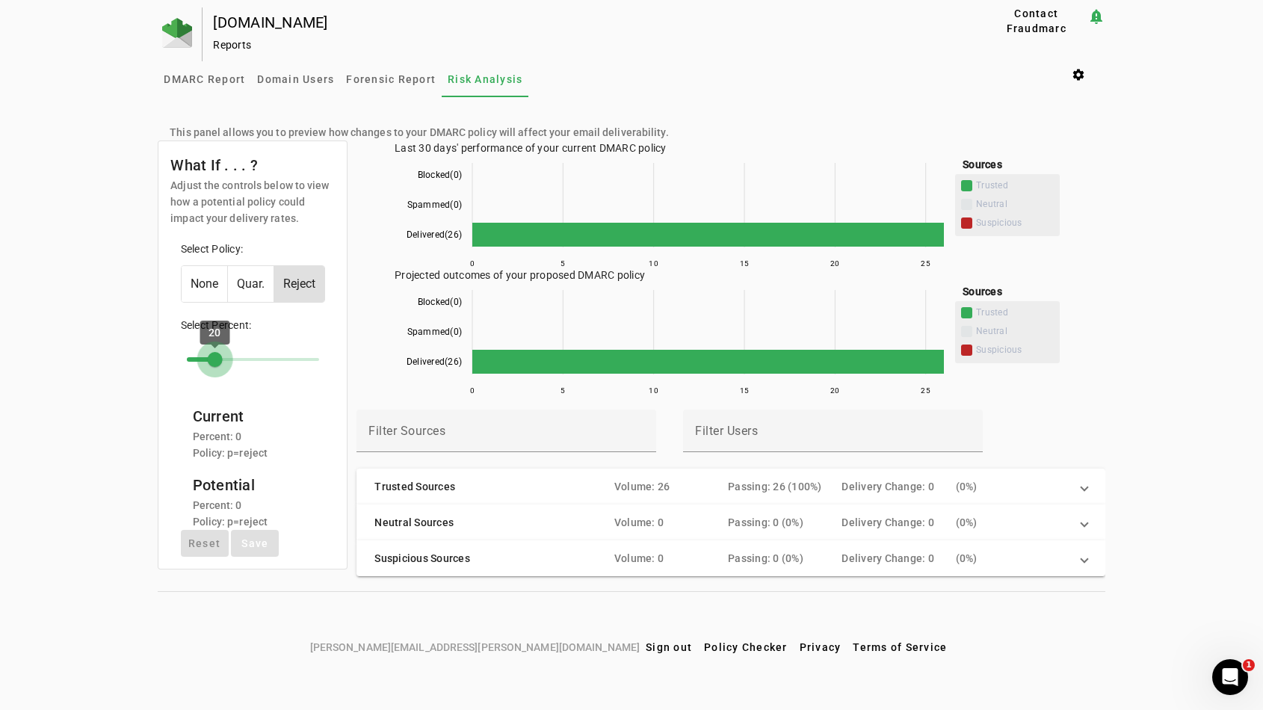
drag, startPoint x: 190, startPoint y: 359, endPoint x: 215, endPoint y: 359, distance: 24.7
click at [215, 359] on input "range" at bounding box center [253, 359] width 164 height 33
drag, startPoint x: 215, startPoint y: 359, endPoint x: 248, endPoint y: 355, distance: 33.8
click at [248, 355] on input "range" at bounding box center [253, 359] width 164 height 33
drag, startPoint x: 248, startPoint y: 355, endPoint x: 171, endPoint y: 353, distance: 77.0
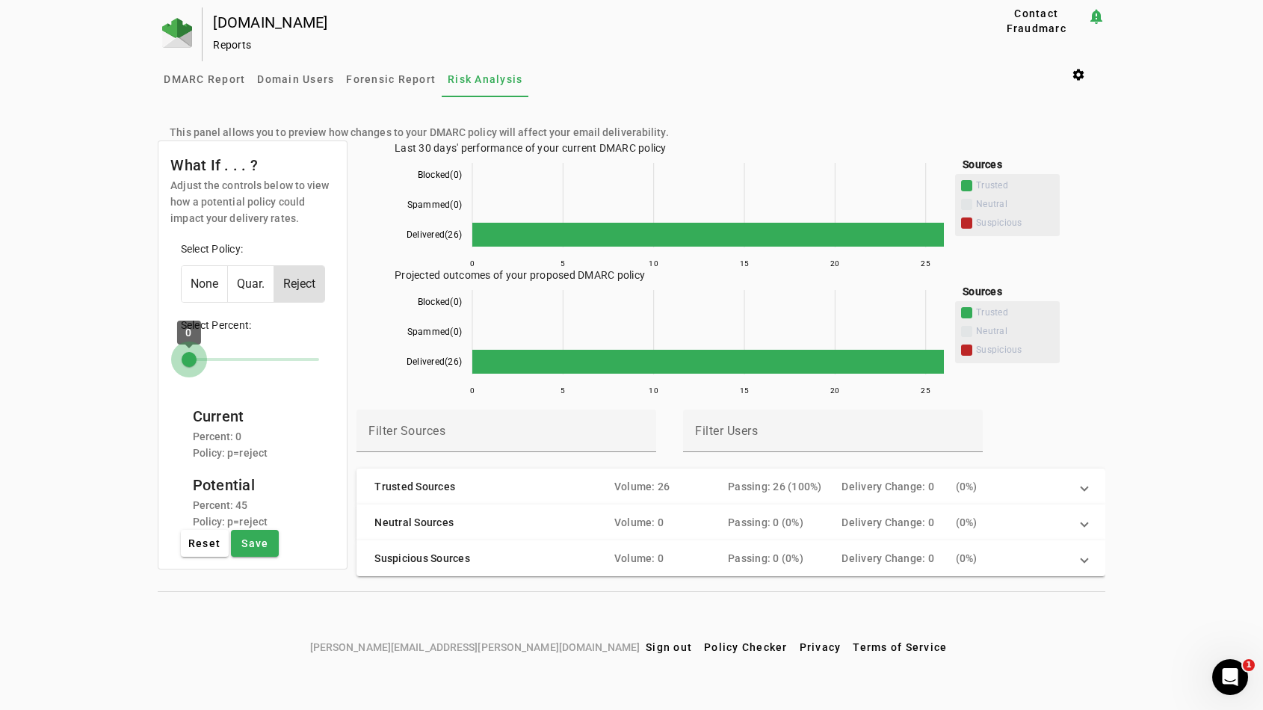
type input "*"
click at [171, 353] on input "range" at bounding box center [253, 359] width 164 height 33
click at [322, 71] on span "Domain Users" at bounding box center [295, 79] width 77 height 36
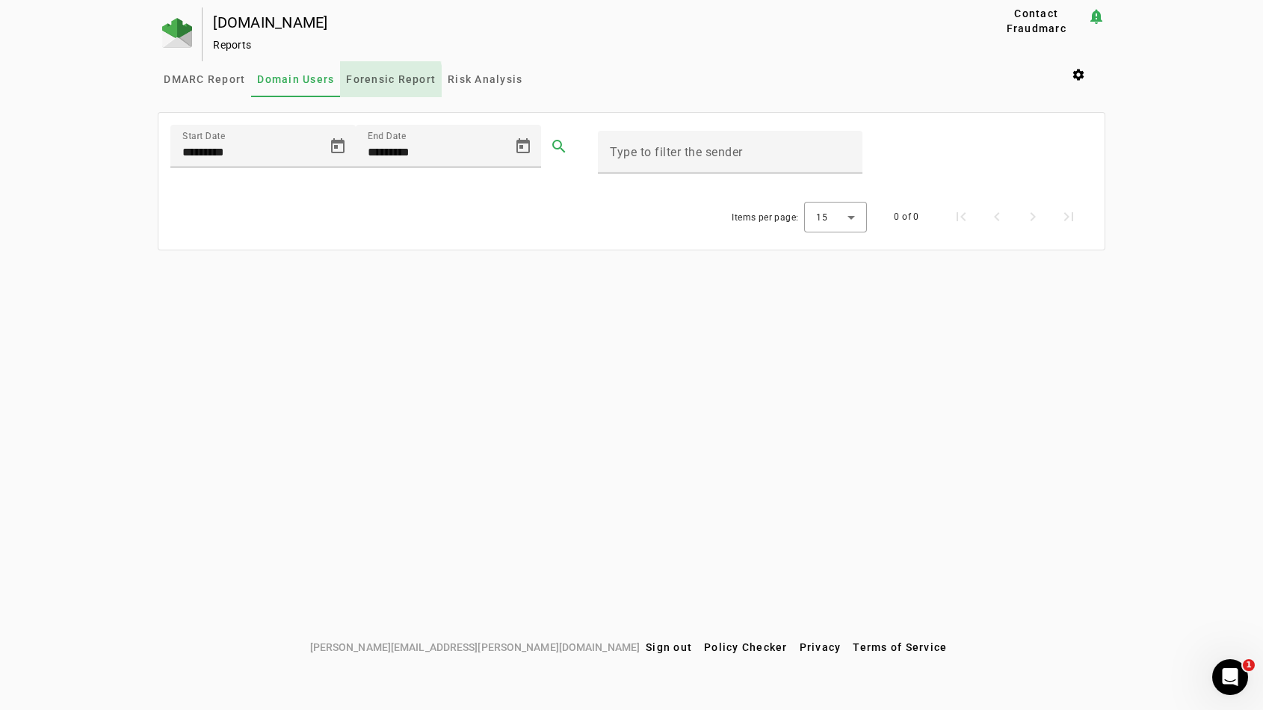
click at [365, 81] on span "Forensic Report" at bounding box center [391, 79] width 90 height 10
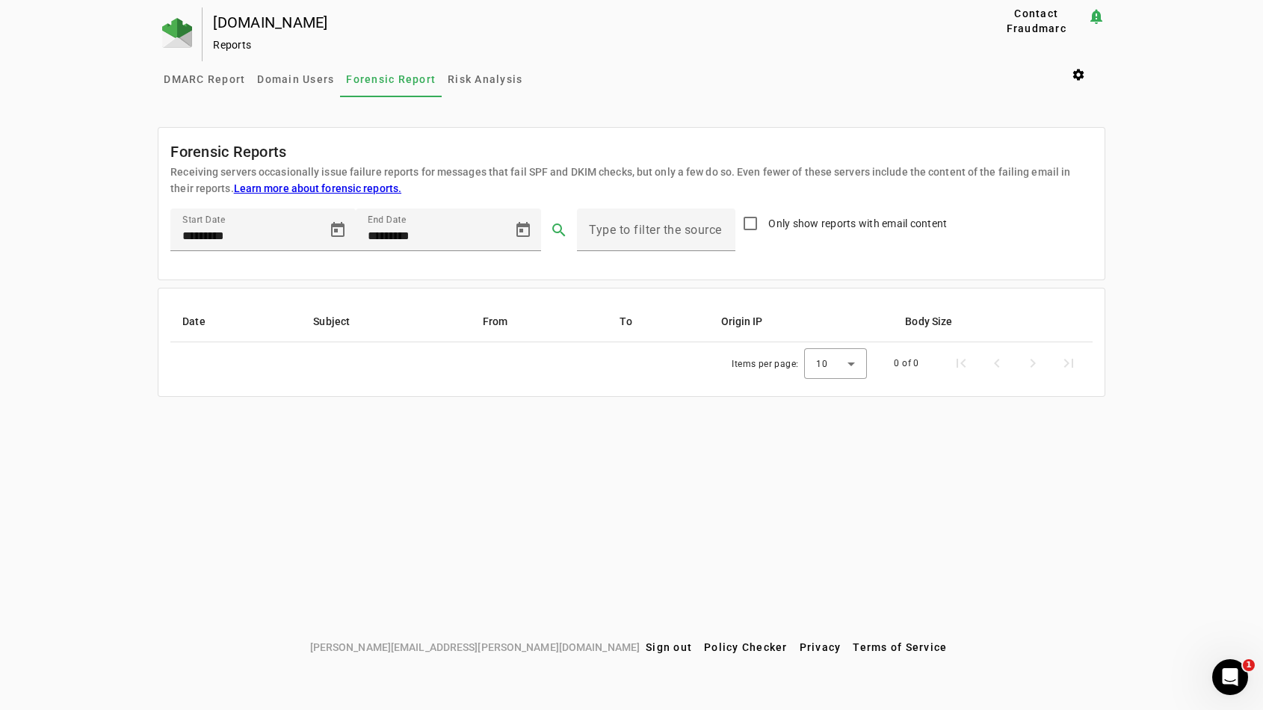
click at [309, 190] on link "Learn more about forensic reports." at bounding box center [317, 188] width 167 height 12
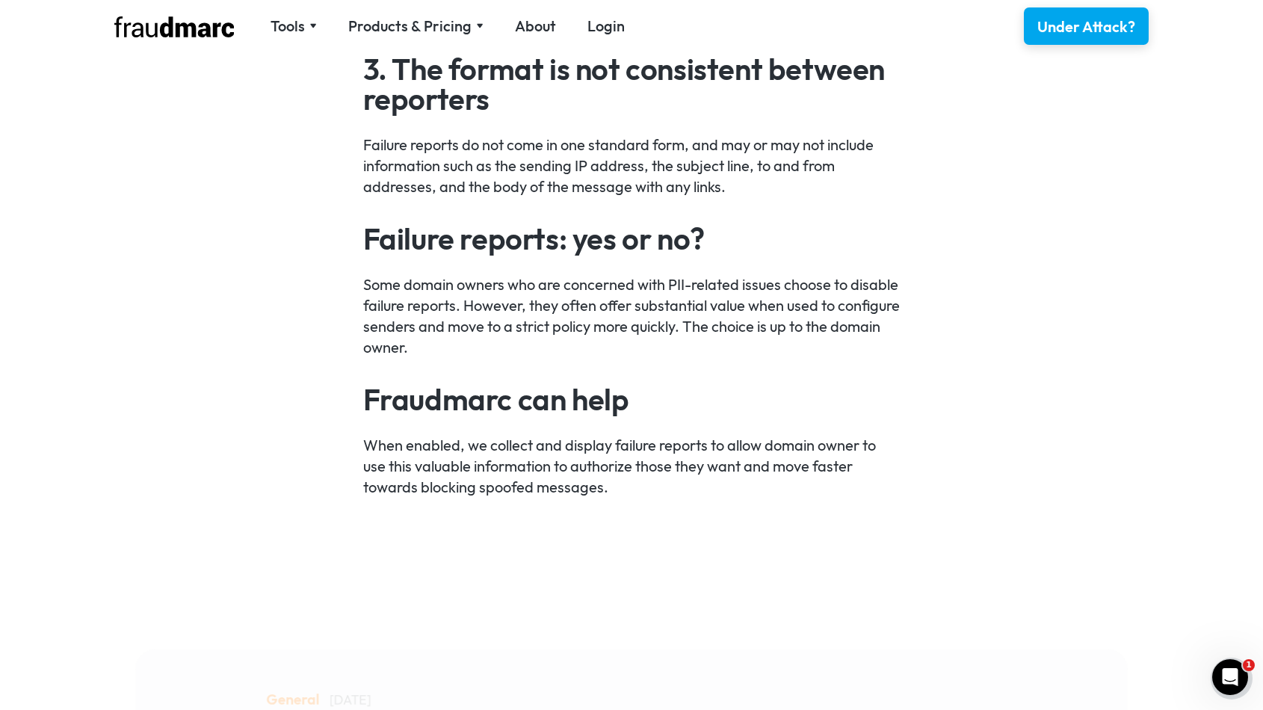
scroll to position [1746, 0]
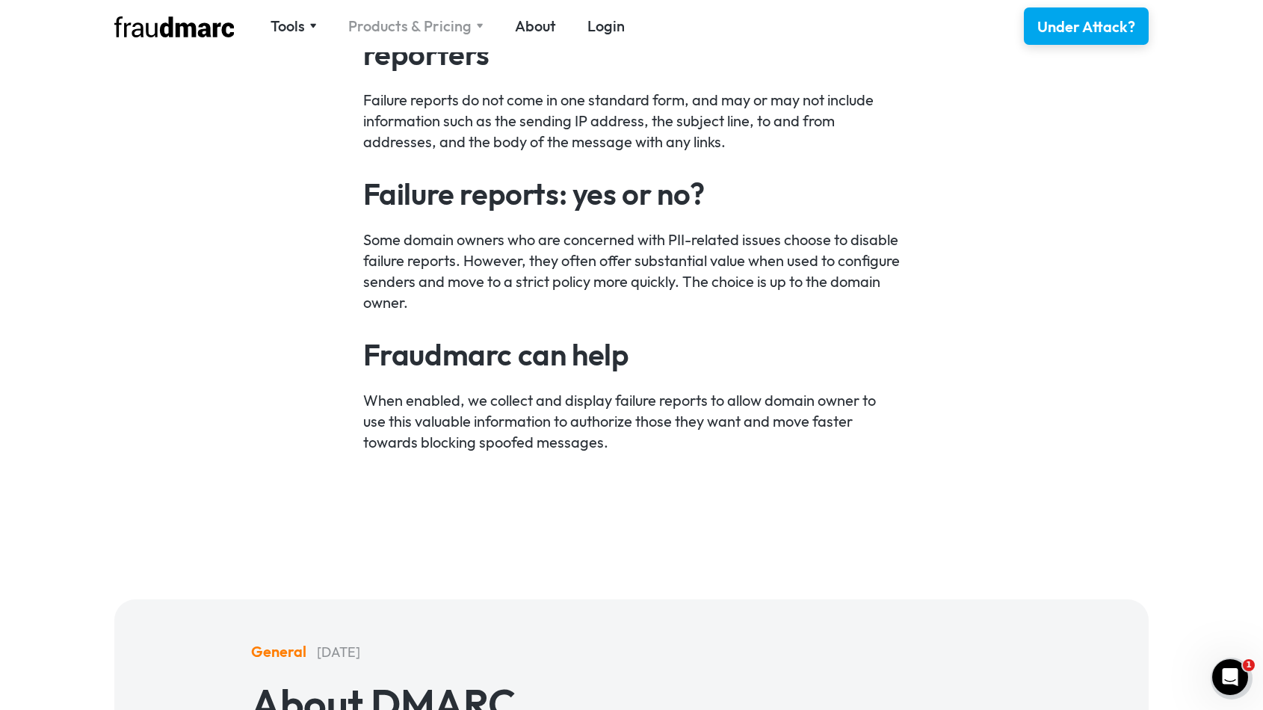
click at [377, 22] on div "Products & Pricing" at bounding box center [409, 26] width 123 height 21
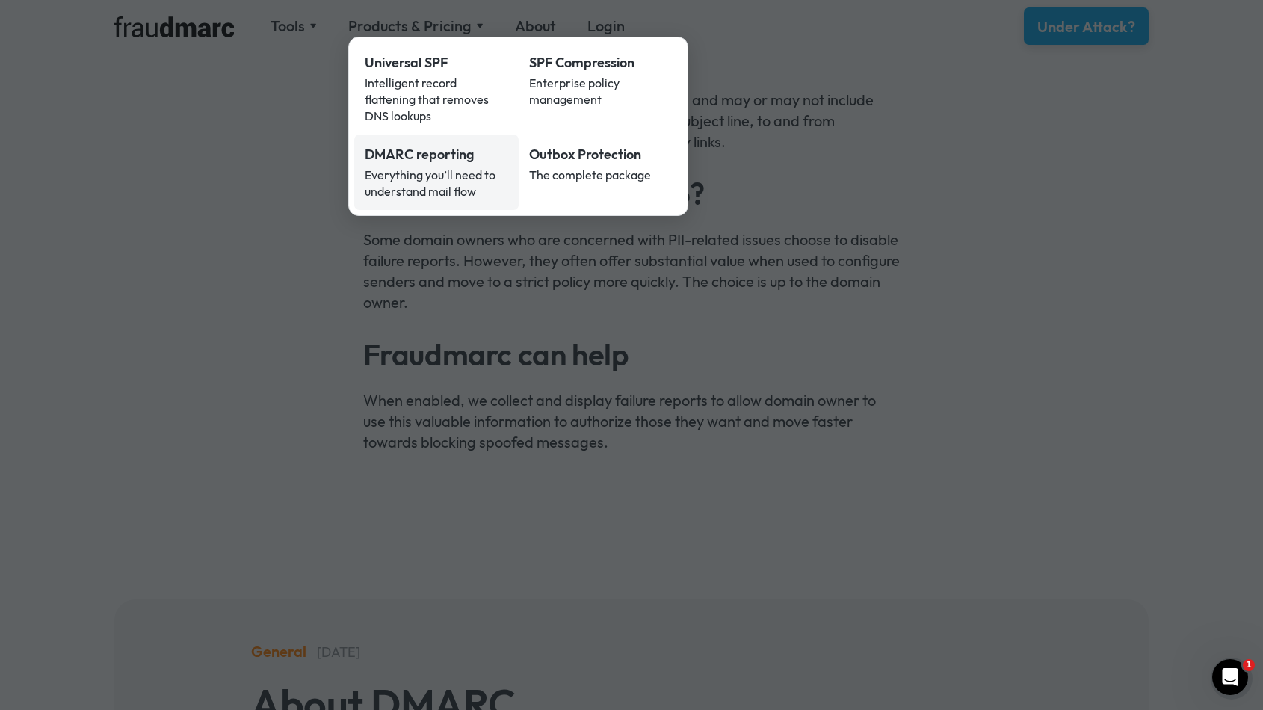
click at [394, 145] on div "DMARC reporting" at bounding box center [437, 154] width 144 height 19
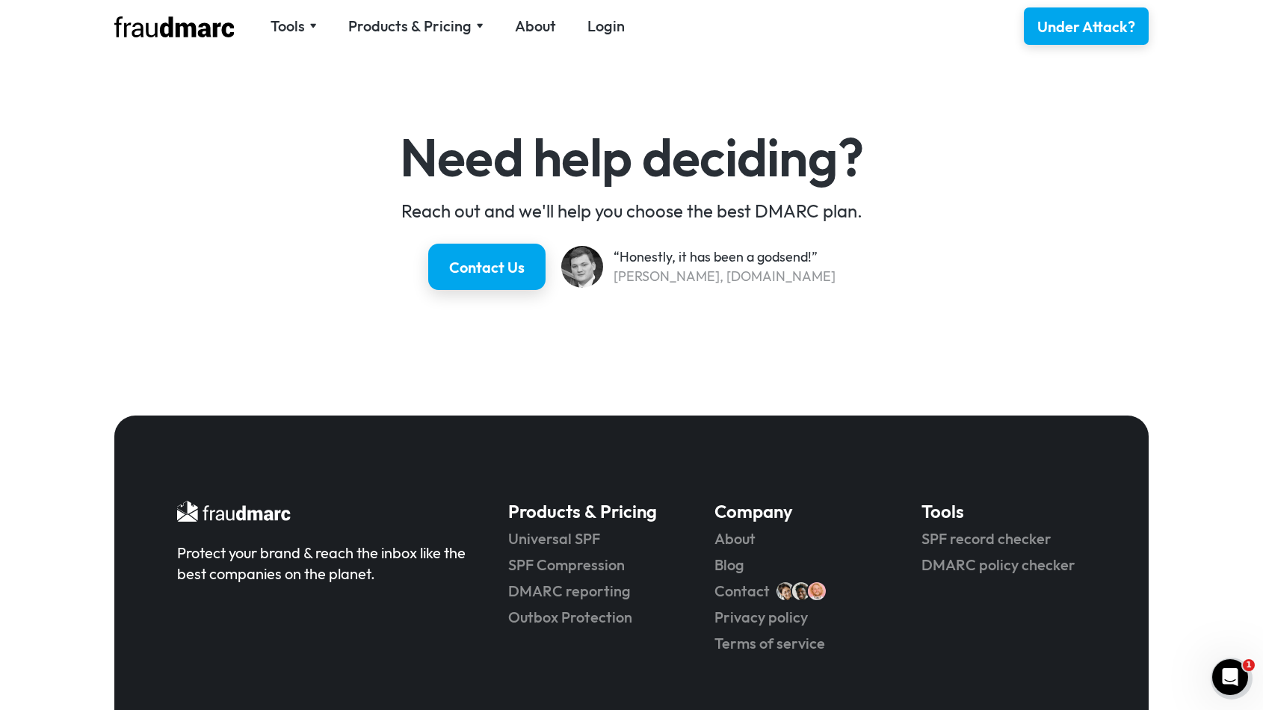
scroll to position [2762, 0]
